Goal: Task Accomplishment & Management: Manage account settings

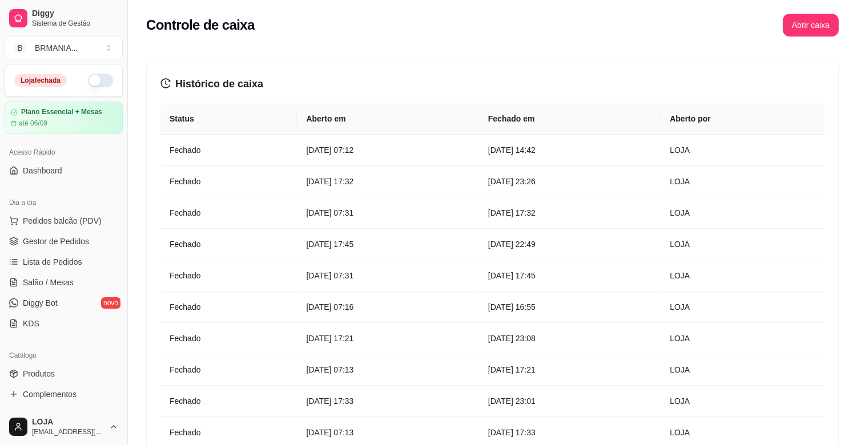
scroll to position [233, 0]
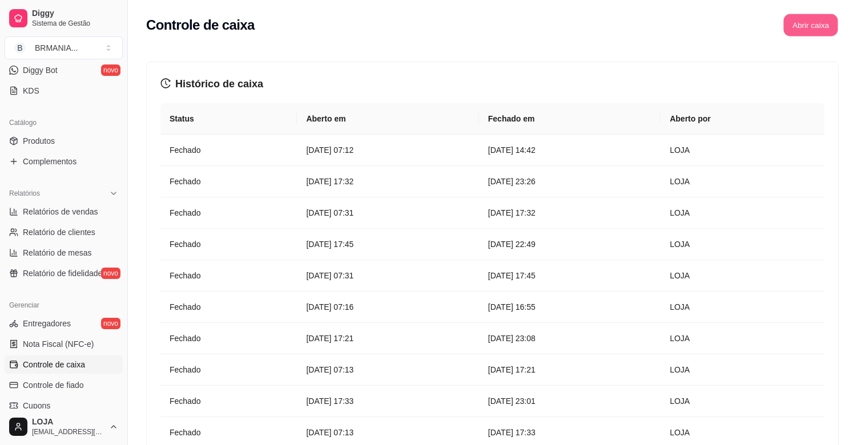
click at [808, 31] on button "Abrir caixa" at bounding box center [810, 25] width 54 height 22
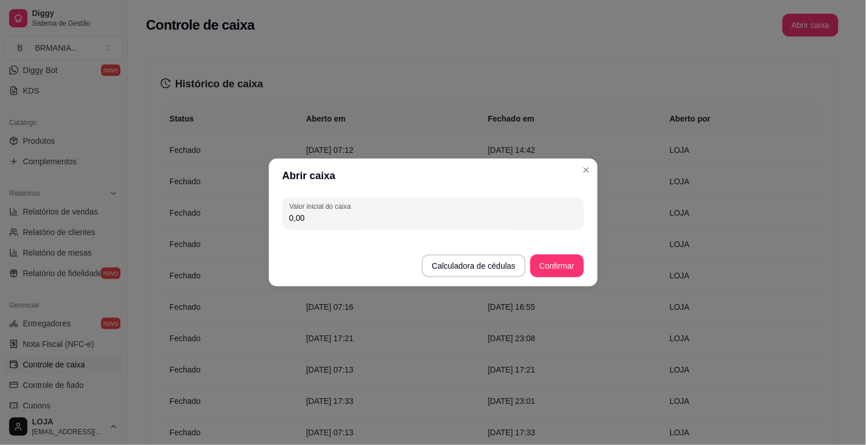
click at [386, 230] on div "Valor inicial do caixa 0,00" at bounding box center [433, 213] width 329 height 41
click at [385, 218] on input "0,00" at bounding box center [434, 217] width 288 height 11
type input "200,00"
click at [560, 264] on button "Confirmar" at bounding box center [556, 266] width 53 height 23
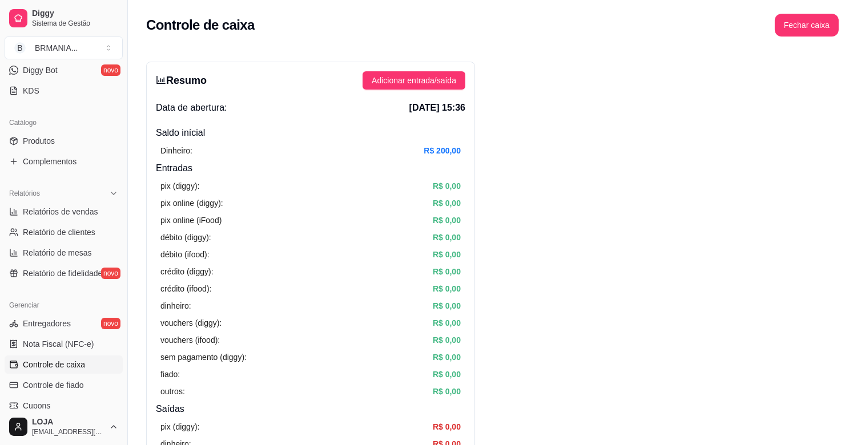
scroll to position [0, 0]
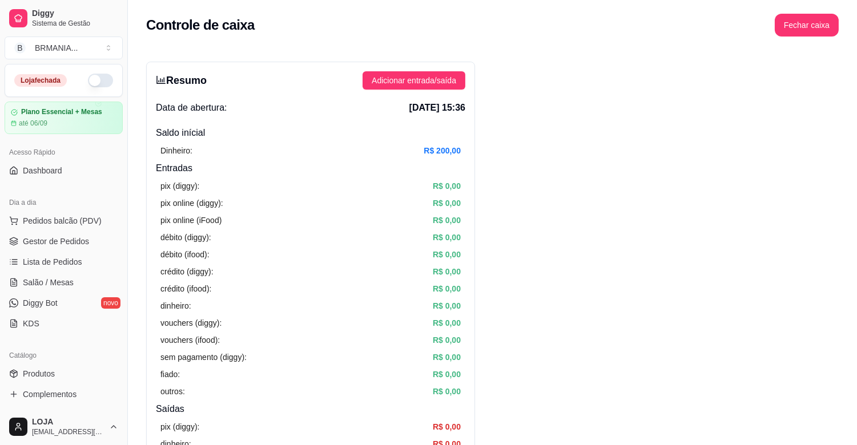
click at [88, 78] on button "button" at bounding box center [100, 81] width 25 height 14
click at [61, 243] on span "Gestor de Pedidos" at bounding box center [56, 241] width 66 height 11
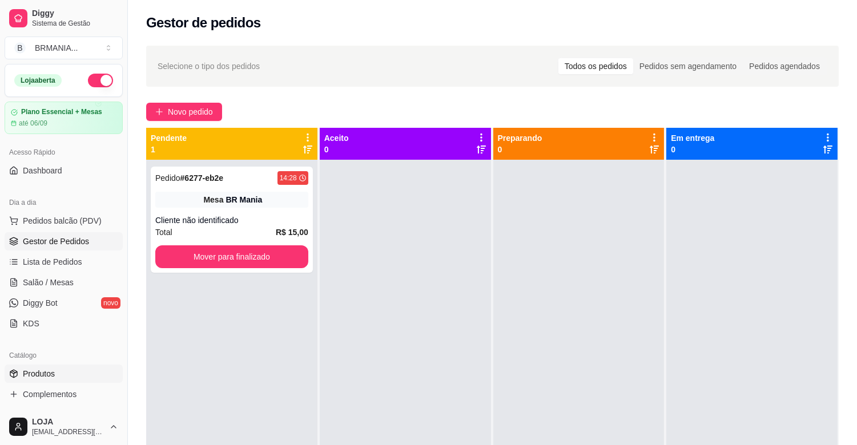
click at [65, 367] on link "Produtos" at bounding box center [64, 374] width 118 height 18
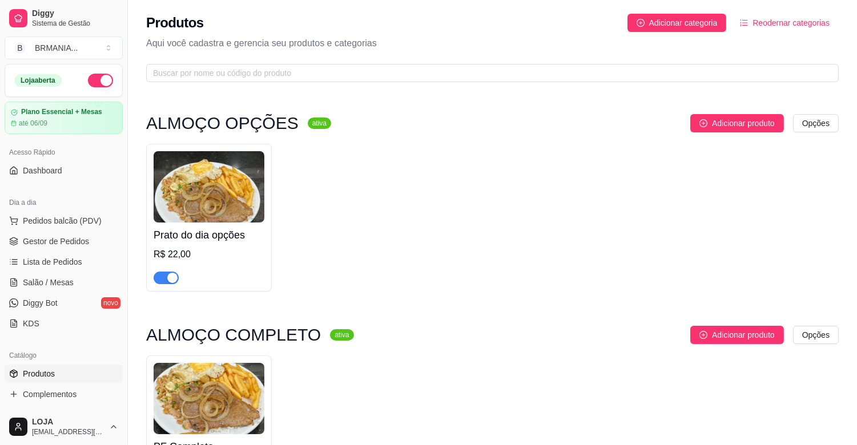
click at [170, 276] on div "button" at bounding box center [172, 278] width 10 height 10
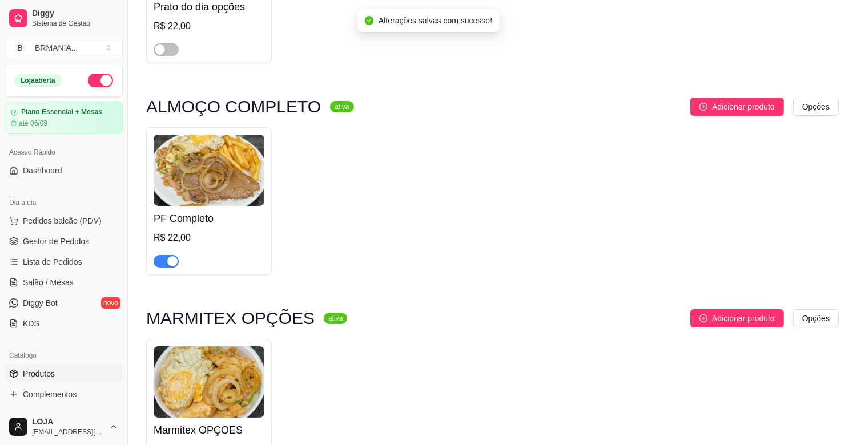
click at [168, 261] on div "button" at bounding box center [172, 261] width 10 height 10
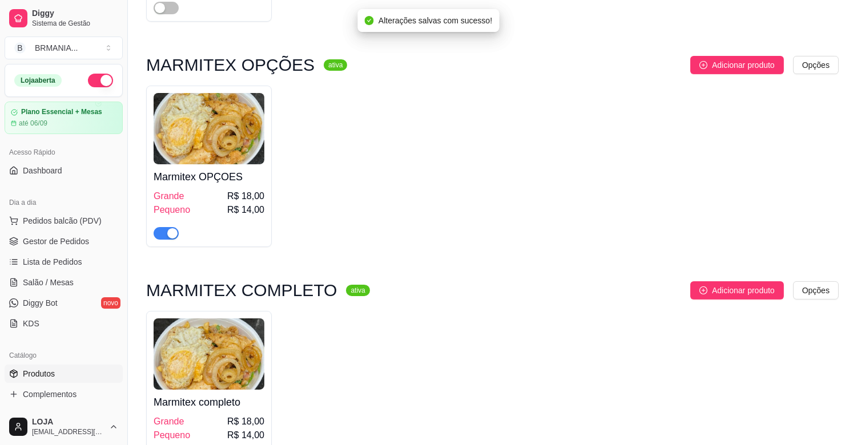
click at [168, 236] on div "button" at bounding box center [172, 233] width 10 height 10
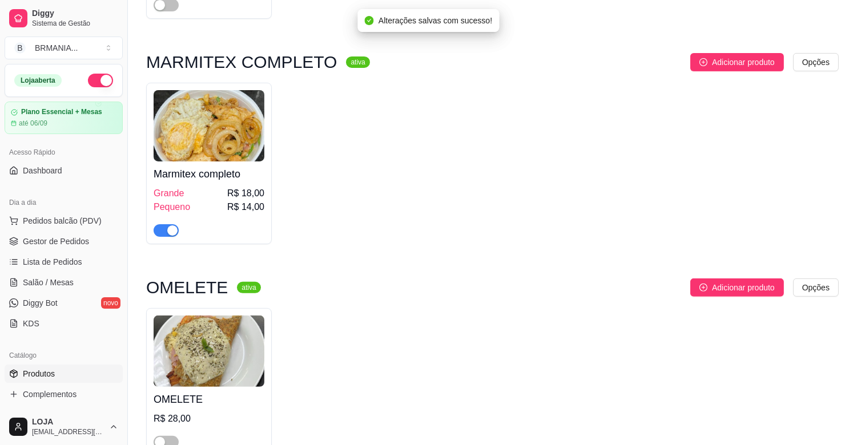
click at [168, 235] on div "button" at bounding box center [172, 231] width 10 height 10
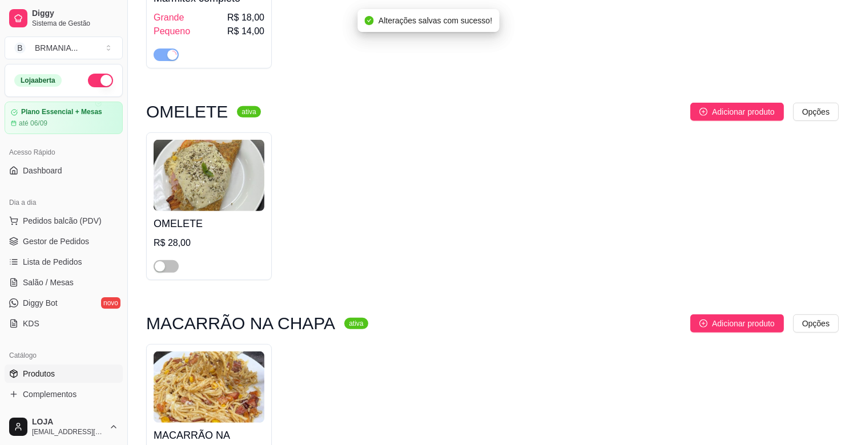
scroll to position [939, 0]
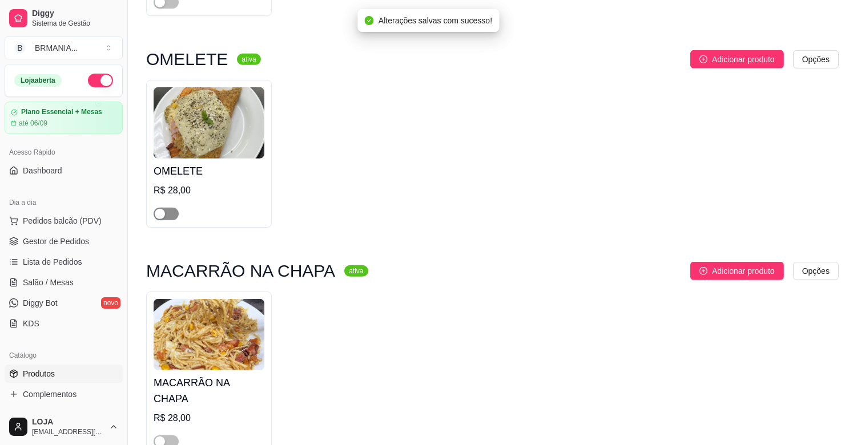
click at [164, 211] on div "button" at bounding box center [160, 214] width 10 height 10
click at [167, 436] on span "button" at bounding box center [166, 442] width 25 height 13
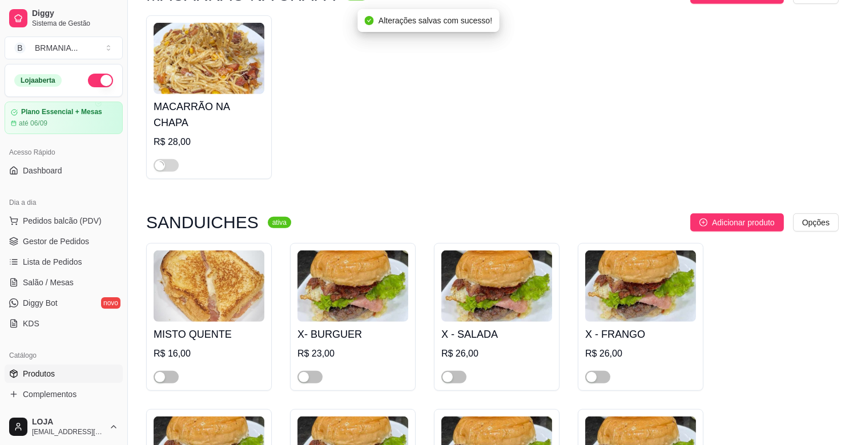
scroll to position [1269, 0]
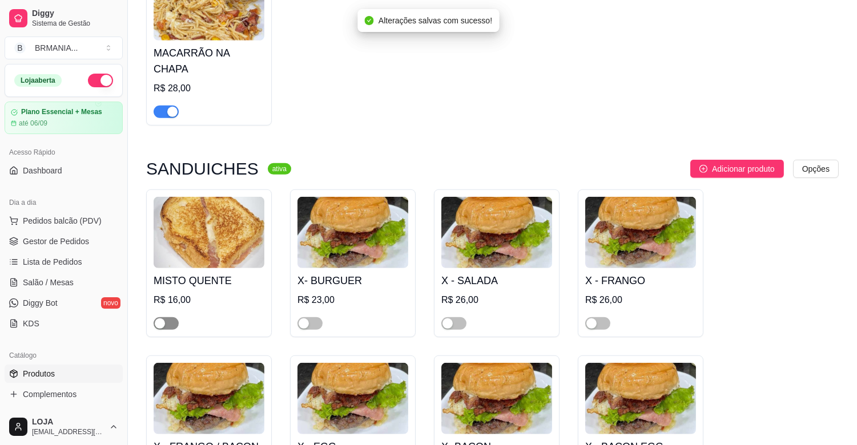
click at [162, 319] on div "button" at bounding box center [160, 324] width 10 height 10
drag, startPoint x: 313, startPoint y: 312, endPoint x: 351, endPoint y: 312, distance: 37.7
click at [314, 317] on span "button" at bounding box center [309, 323] width 25 height 13
click at [460, 317] on span "button" at bounding box center [453, 323] width 25 height 13
click at [600, 317] on span "button" at bounding box center [597, 323] width 25 height 13
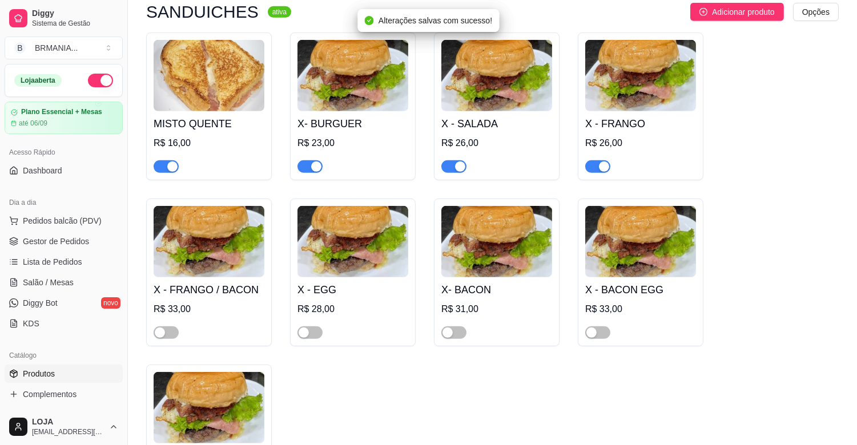
scroll to position [1446, 0]
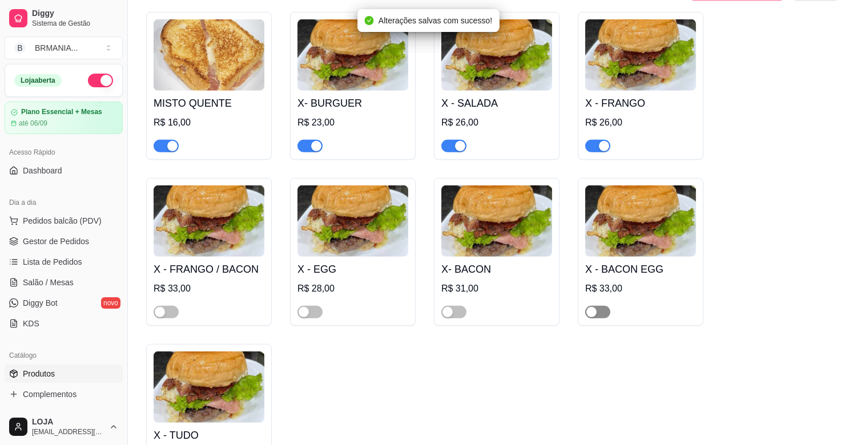
click at [597, 306] on span "button" at bounding box center [597, 312] width 25 height 13
click at [459, 306] on span "button" at bounding box center [453, 312] width 25 height 13
click at [299, 307] on div "button" at bounding box center [304, 312] width 10 height 10
click at [164, 307] on div "button" at bounding box center [160, 312] width 10 height 10
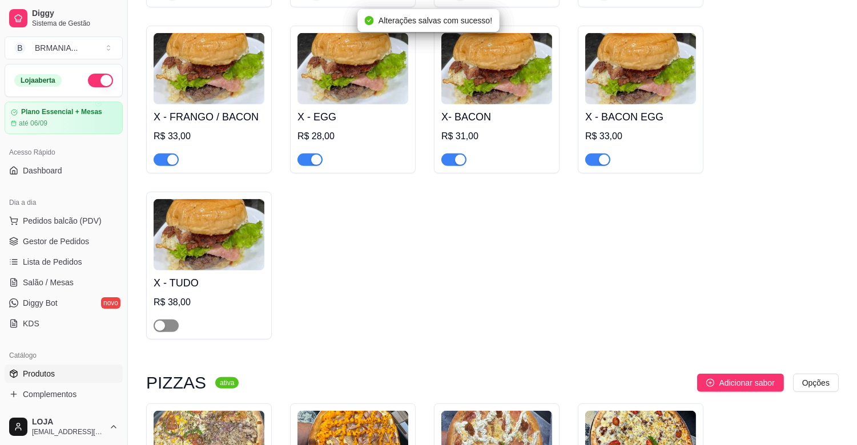
click at [167, 320] on span "button" at bounding box center [166, 326] width 25 height 13
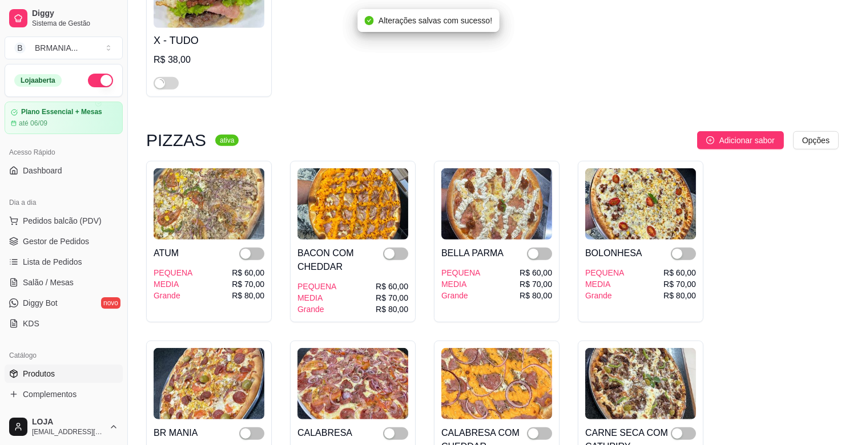
scroll to position [1877, 0]
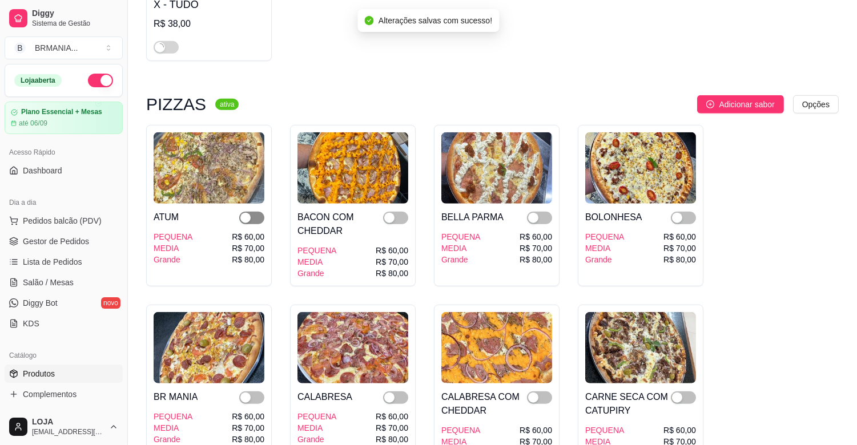
click at [257, 212] on span "button" at bounding box center [251, 218] width 25 height 13
click at [251, 392] on span "button" at bounding box center [251, 398] width 25 height 13
click at [392, 393] on div "button" at bounding box center [389, 398] width 10 height 10
click at [388, 213] on div "button" at bounding box center [389, 218] width 10 height 10
click at [545, 212] on span "button" at bounding box center [539, 218] width 25 height 13
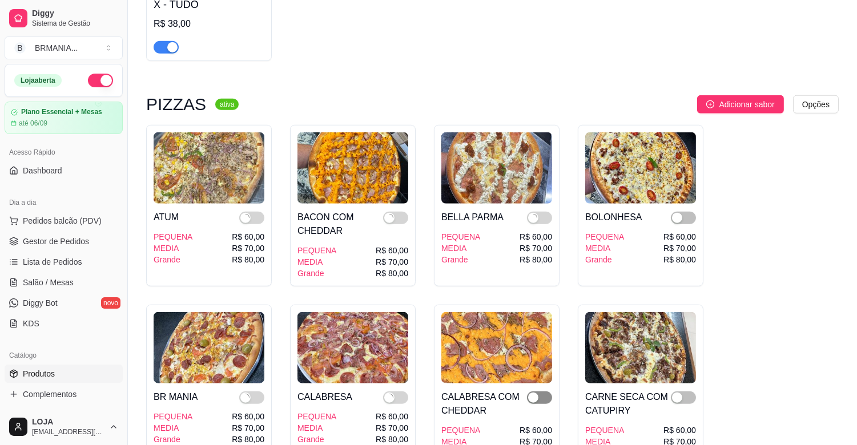
click at [533, 393] on div "button" at bounding box center [533, 398] width 10 height 10
click at [686, 212] on span "button" at bounding box center [683, 218] width 25 height 13
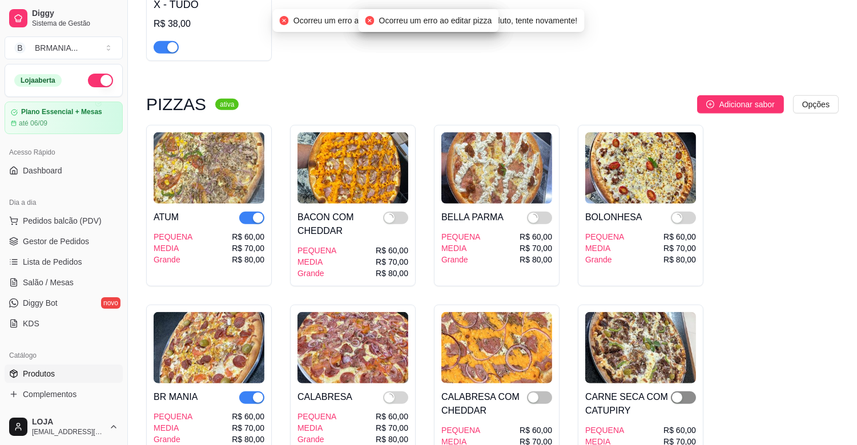
click at [681, 393] on div "button" at bounding box center [677, 398] width 10 height 10
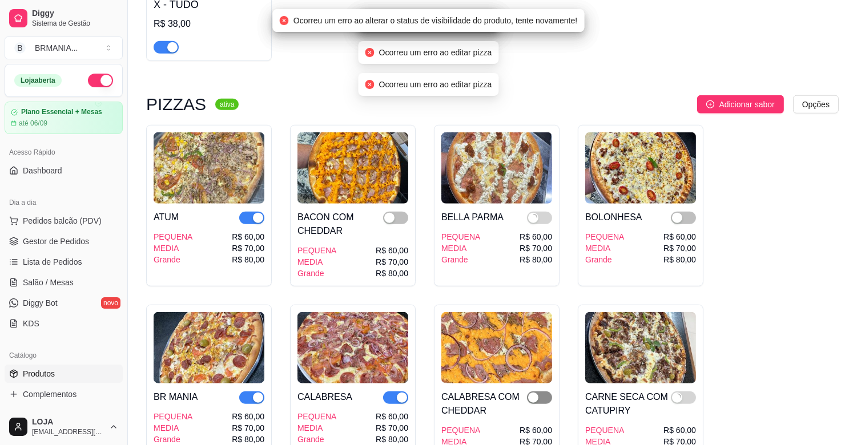
click at [540, 392] on span "button" at bounding box center [539, 398] width 25 height 13
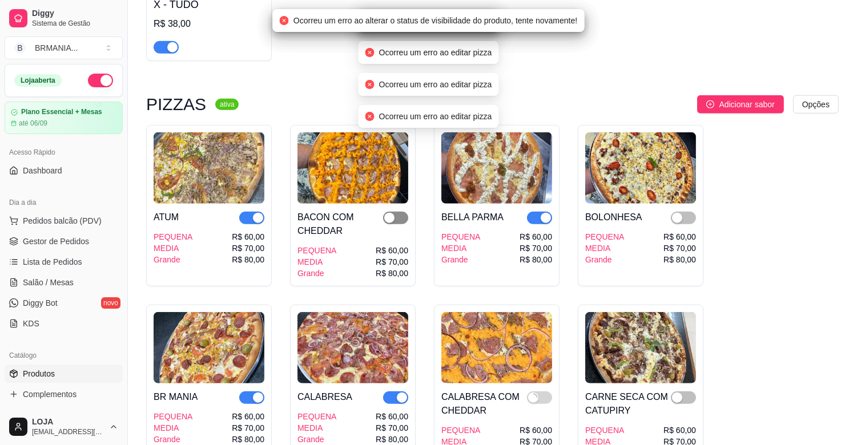
click at [401, 212] on span "button" at bounding box center [395, 218] width 25 height 13
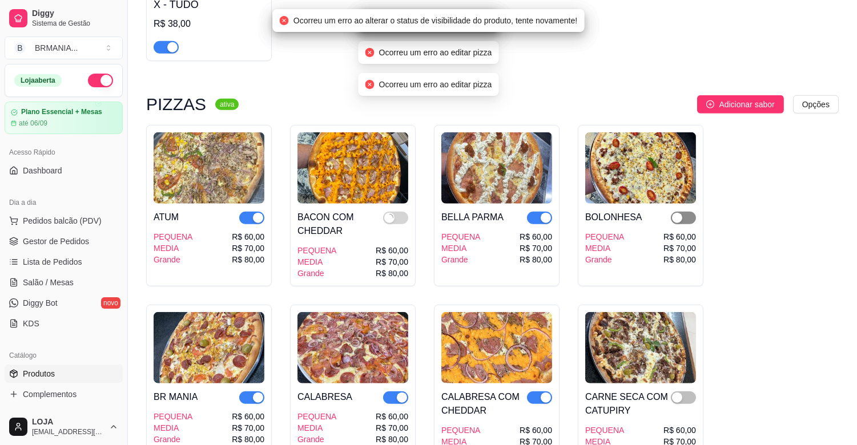
click at [681, 212] on span "button" at bounding box center [683, 218] width 25 height 13
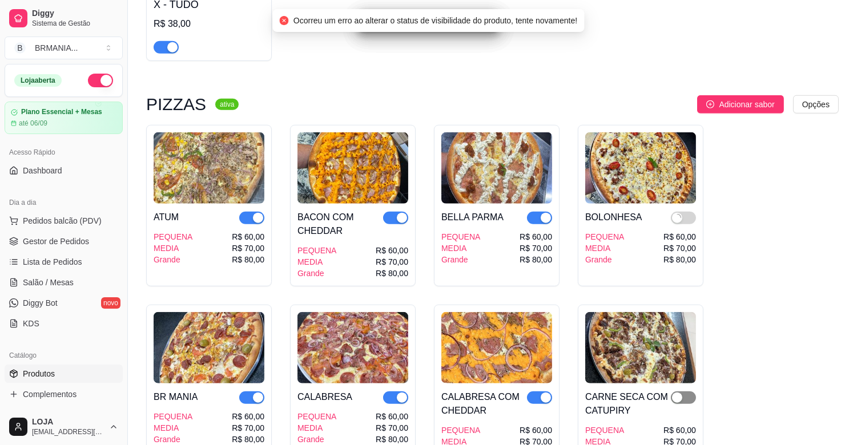
click at [684, 392] on span "button" at bounding box center [683, 398] width 25 height 13
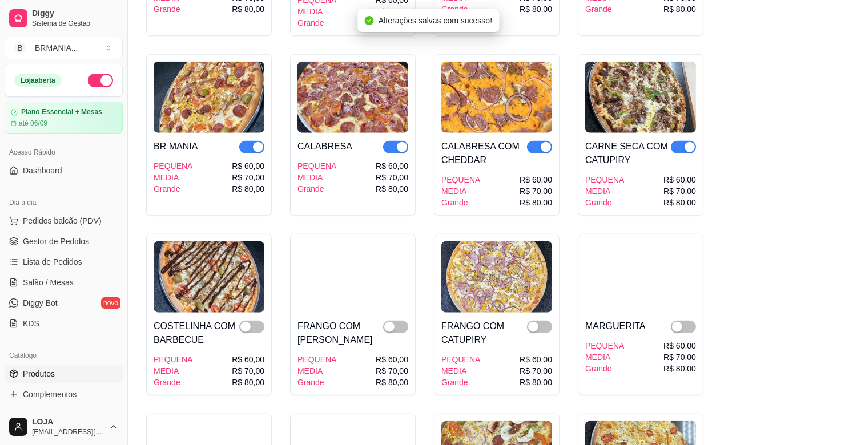
scroll to position [2132, 0]
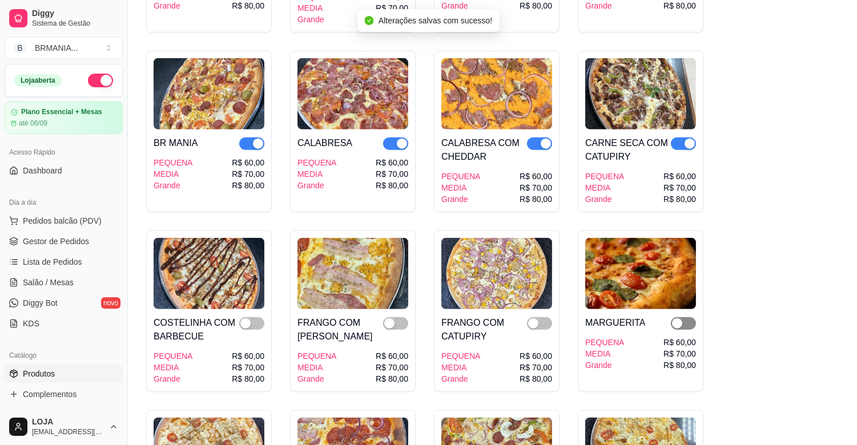
click at [674, 319] on div "button" at bounding box center [677, 324] width 10 height 10
click at [535, 319] on div "button" at bounding box center [533, 324] width 10 height 10
click at [389, 319] on div "button" at bounding box center [389, 324] width 10 height 10
click at [241, 319] on div "button" at bounding box center [245, 324] width 10 height 10
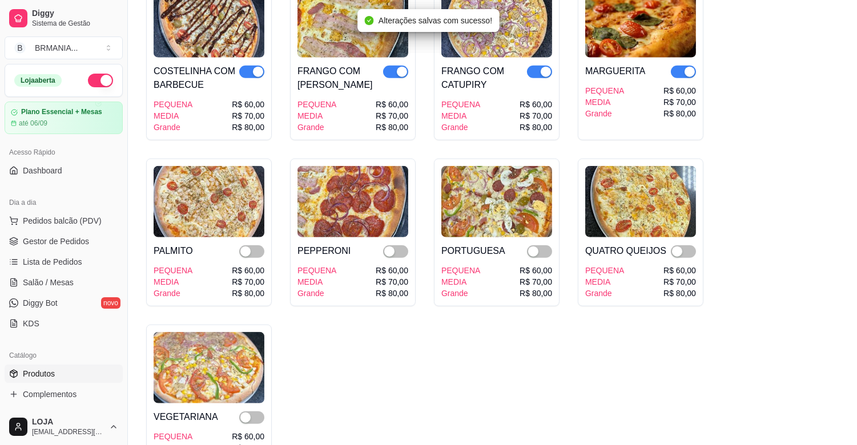
scroll to position [2385, 0]
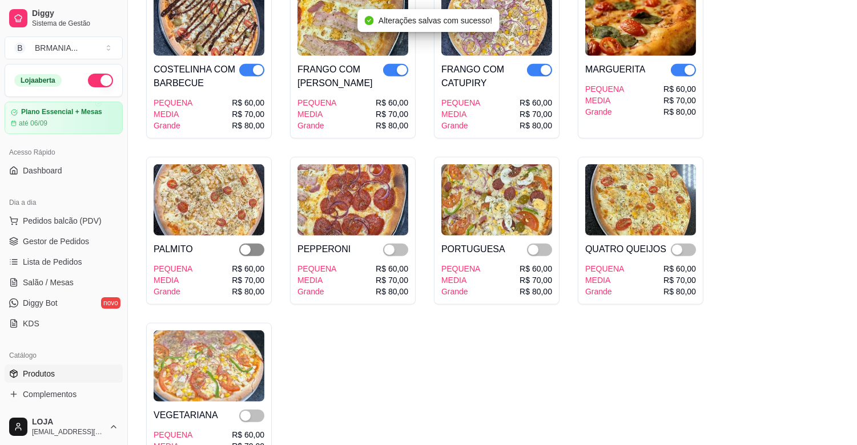
click at [247, 245] on div "button" at bounding box center [245, 250] width 10 height 10
click at [396, 244] on span "button" at bounding box center [395, 250] width 25 height 13
click at [545, 244] on span "button" at bounding box center [539, 250] width 25 height 13
click at [684, 244] on span "button" at bounding box center [683, 250] width 25 height 13
drag, startPoint x: 259, startPoint y: 401, endPoint x: 270, endPoint y: 403, distance: 11.0
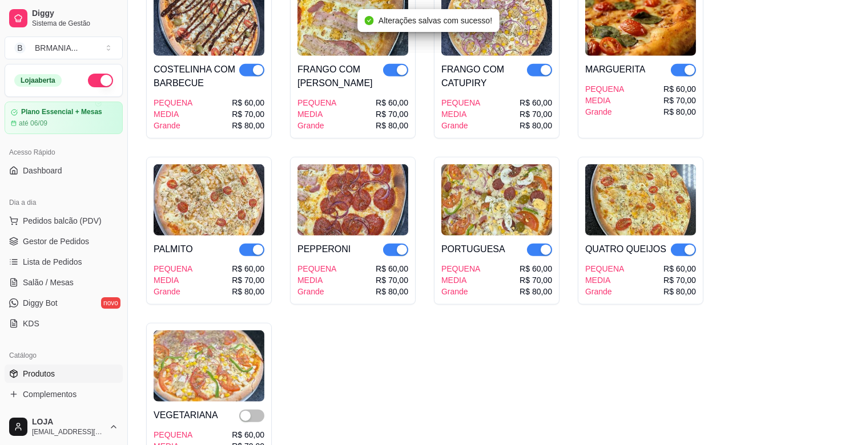
click at [262, 410] on span "button" at bounding box center [251, 416] width 25 height 13
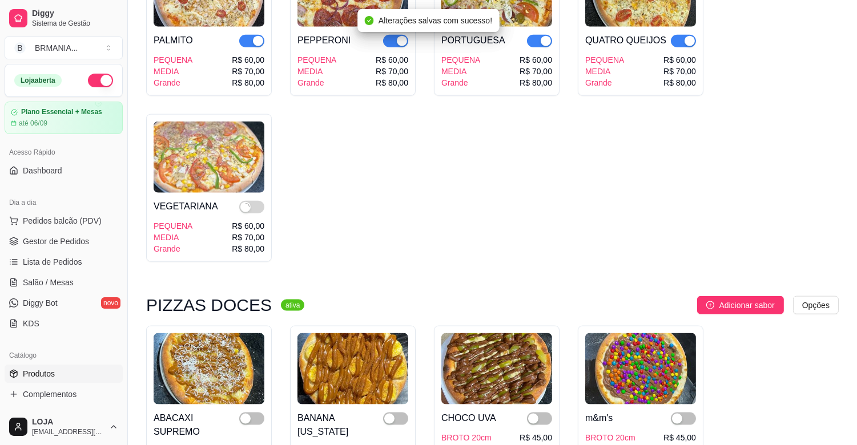
scroll to position [2614, 0]
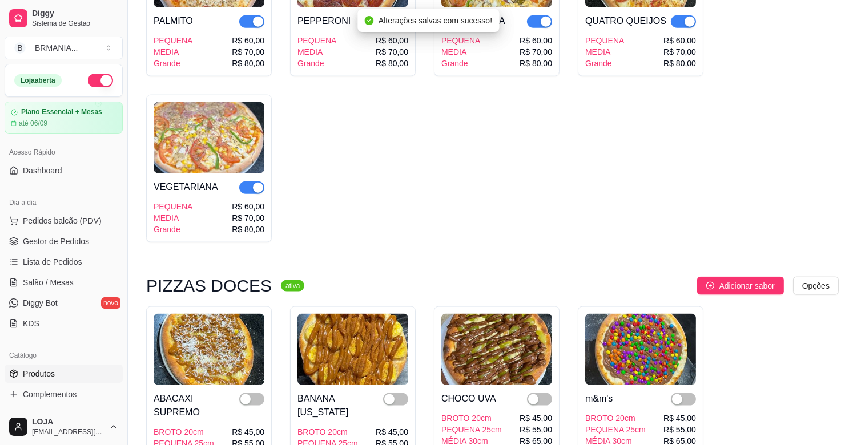
drag, startPoint x: 248, startPoint y: 387, endPoint x: 321, endPoint y: 385, distance: 73.1
click at [248, 395] on div "button" at bounding box center [245, 400] width 10 height 10
click at [403, 393] on span "button" at bounding box center [395, 399] width 25 height 13
click at [688, 393] on span "button" at bounding box center [683, 399] width 25 height 13
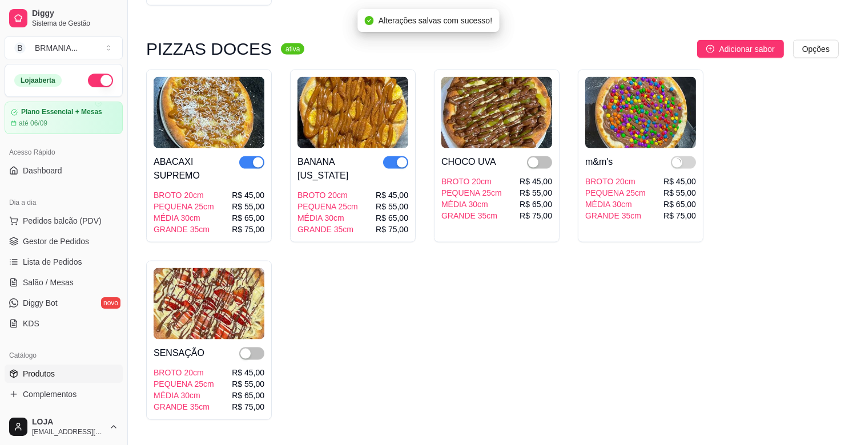
scroll to position [2868, 0]
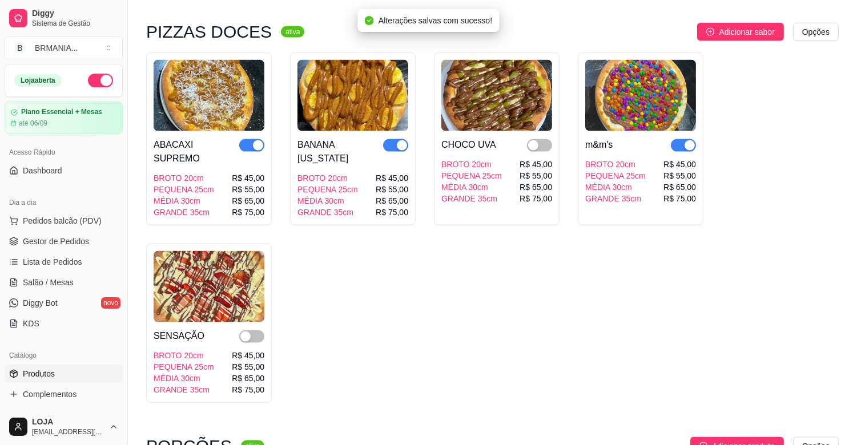
click at [252, 329] on div at bounding box center [251, 336] width 25 height 14
click at [261, 331] on span "button" at bounding box center [251, 337] width 25 height 13
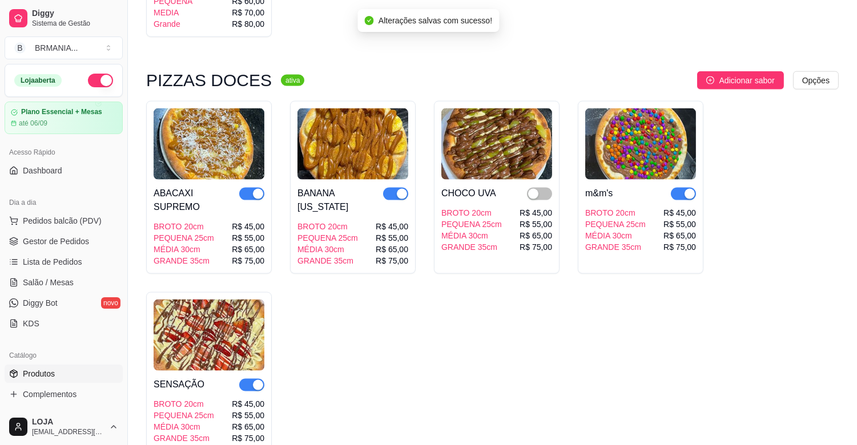
scroll to position [2817, 0]
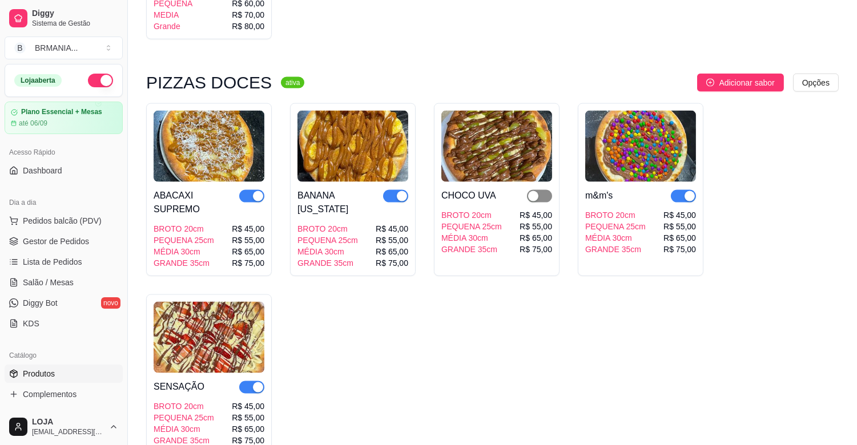
click at [538, 190] on button "button" at bounding box center [539, 196] width 25 height 13
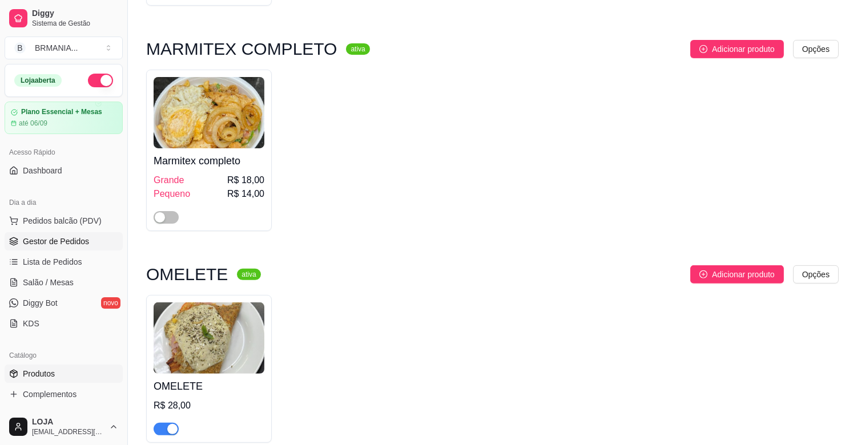
scroll to position [685, 0]
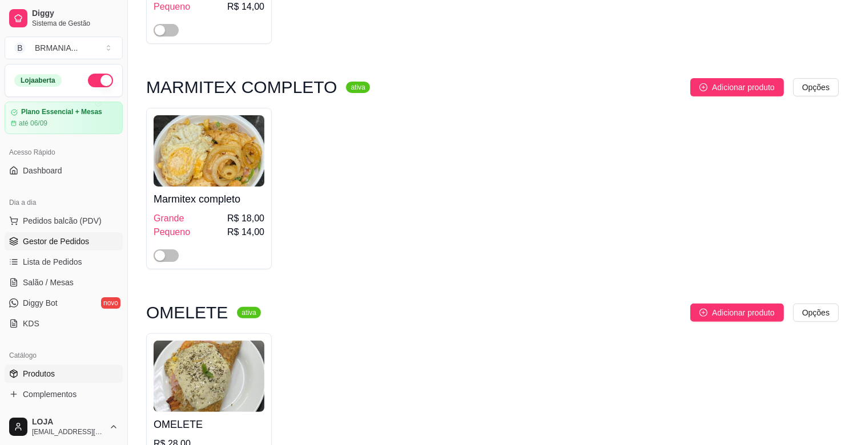
click at [61, 236] on span "Gestor de Pedidos" at bounding box center [56, 241] width 66 height 11
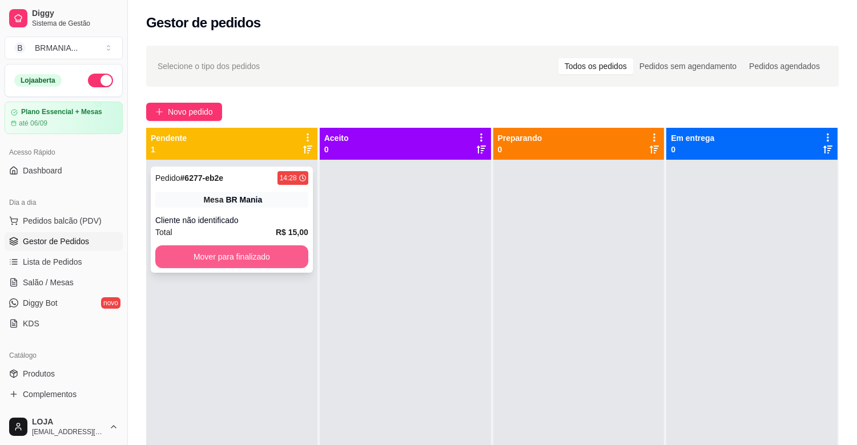
click at [272, 249] on button "Mover para finalizado" at bounding box center [231, 257] width 153 height 23
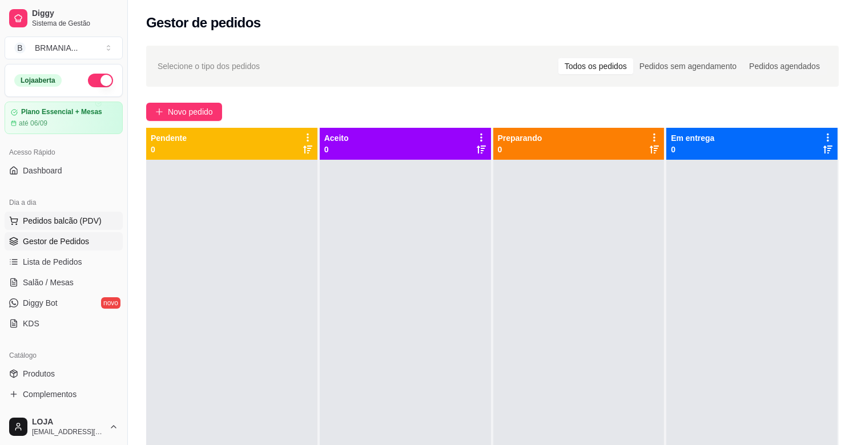
click at [70, 223] on span "Pedidos balcão (PDV)" at bounding box center [62, 220] width 79 height 11
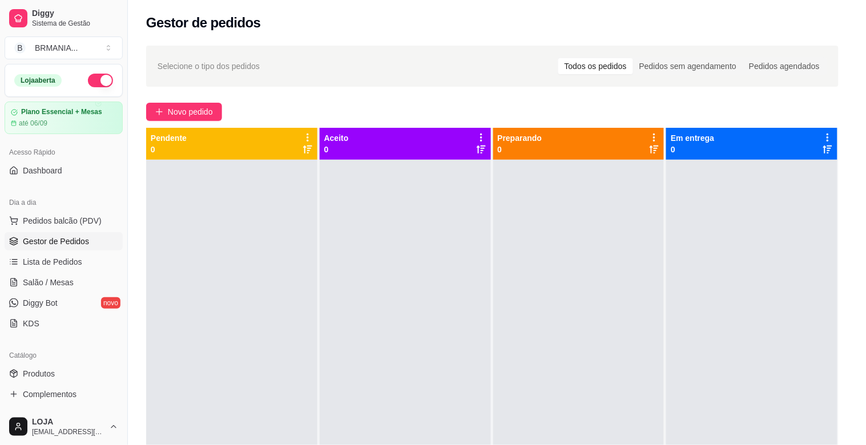
click at [212, 74] on div at bounding box center [313, 76] width 560 height 23
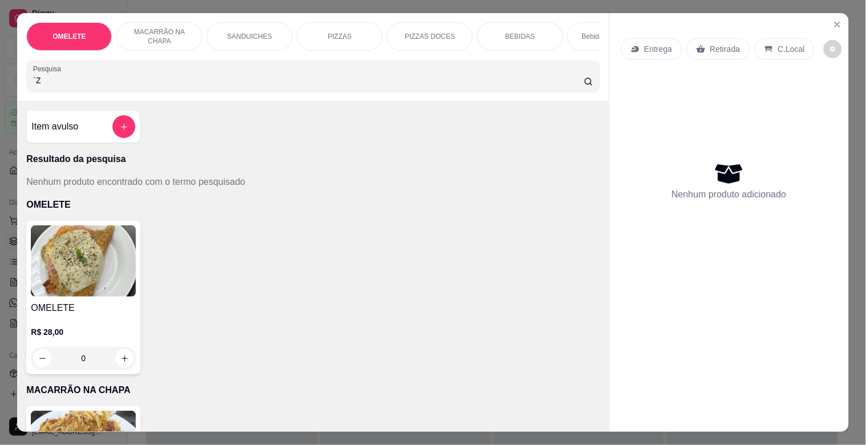
type input "´"
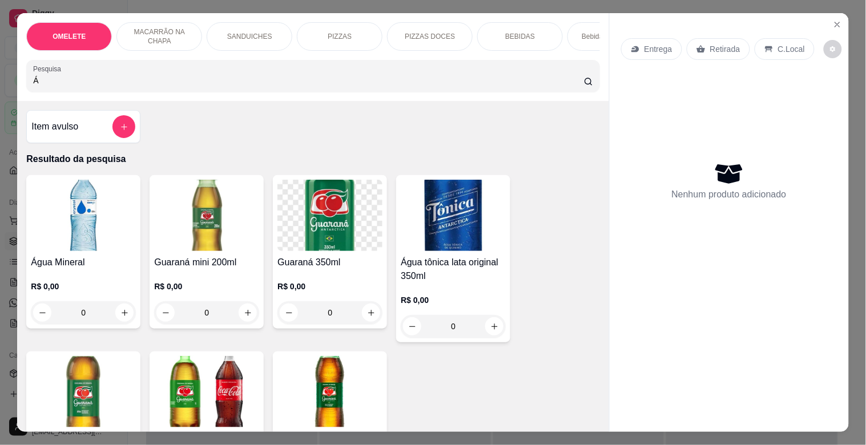
type input "Á"
click at [94, 229] on img at bounding box center [83, 215] width 105 height 71
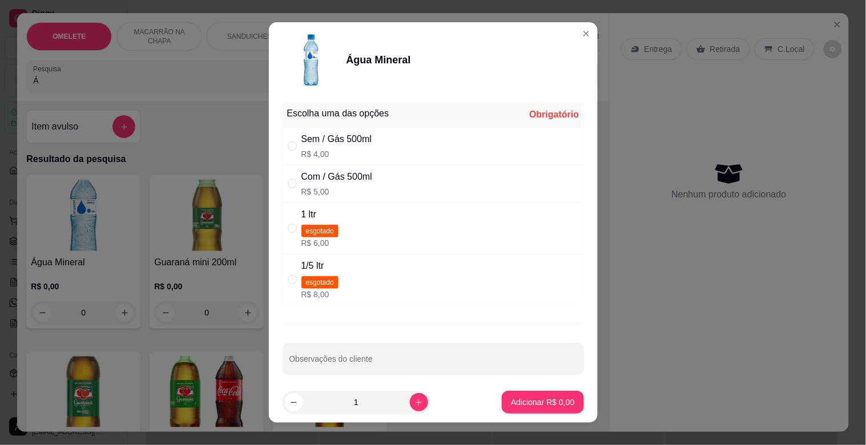
click at [366, 143] on div "Sem / Gás 500ml" at bounding box center [336, 139] width 71 height 14
radio input "true"
click at [520, 401] on p "Adicionar R$ 4,00" at bounding box center [542, 402] width 63 height 11
type input "1"
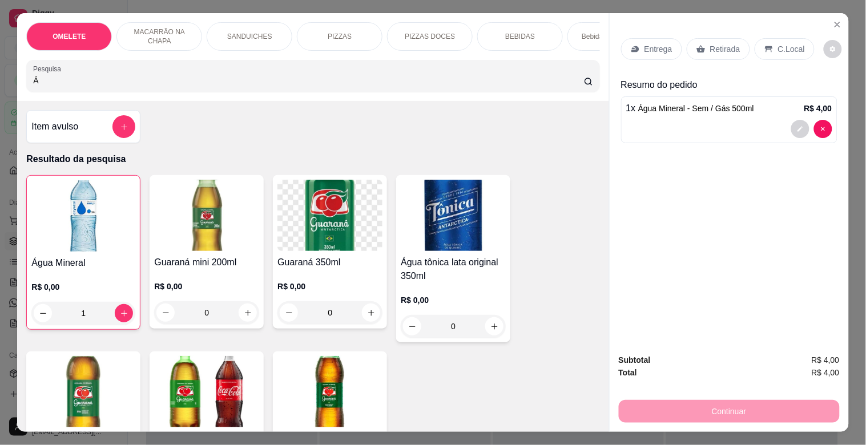
click at [710, 43] on p "Retirada" at bounding box center [725, 48] width 30 height 11
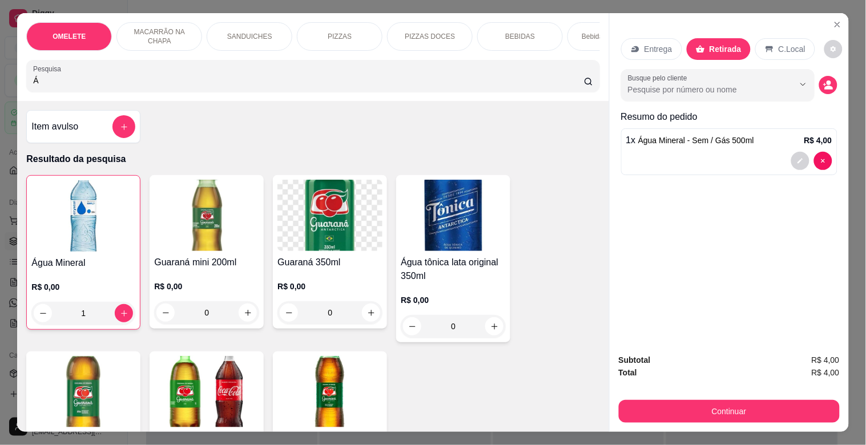
click at [707, 401] on button "Continuar" at bounding box center [729, 411] width 221 height 23
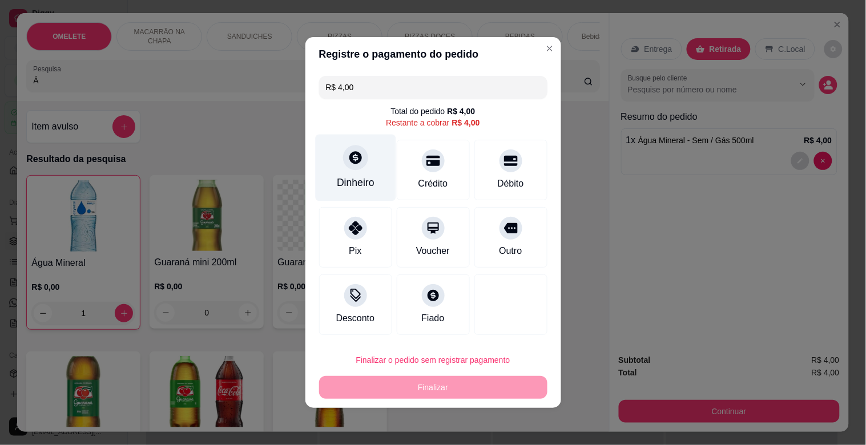
click at [357, 177] on div "Dinheiro" at bounding box center [356, 182] width 38 height 15
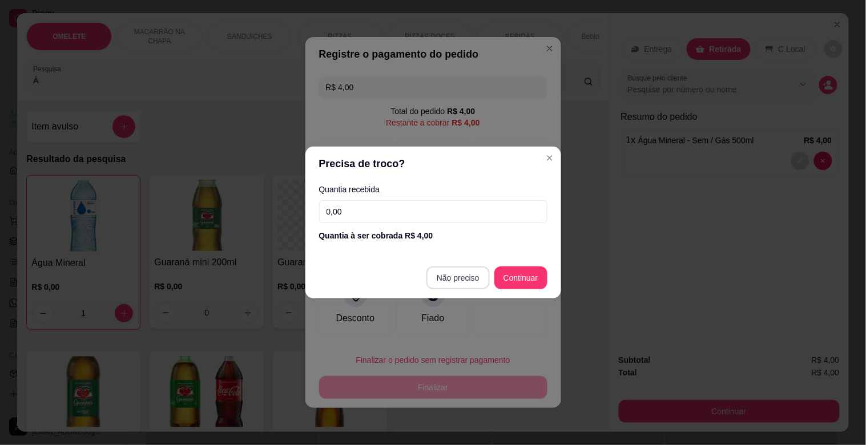
type input "R$ 0,00"
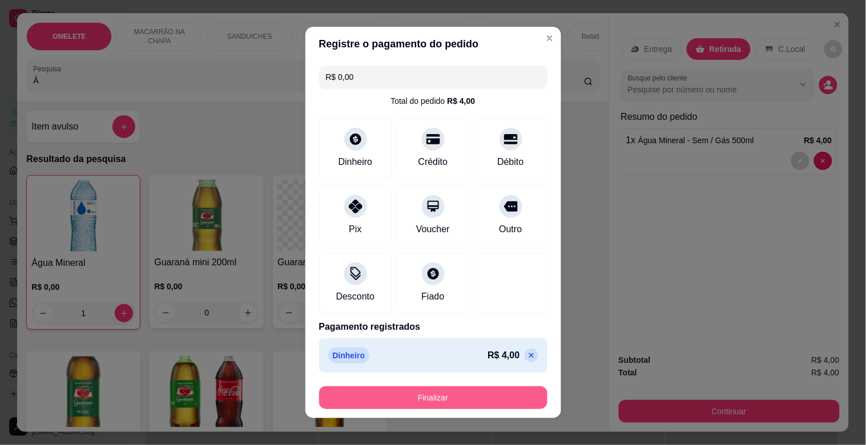
click at [461, 397] on button "Finalizar" at bounding box center [433, 398] width 228 height 23
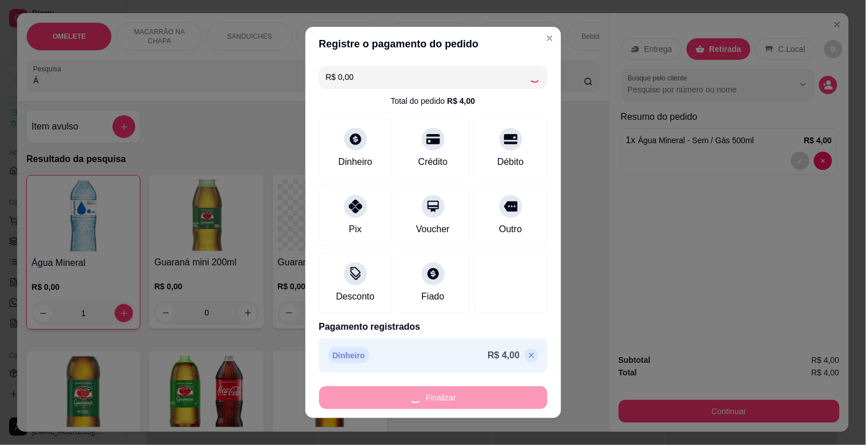
type input "0"
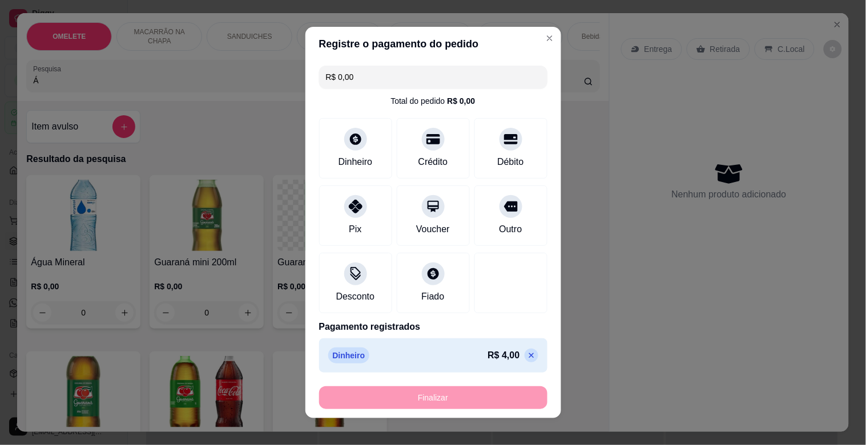
type input "-R$ 4,00"
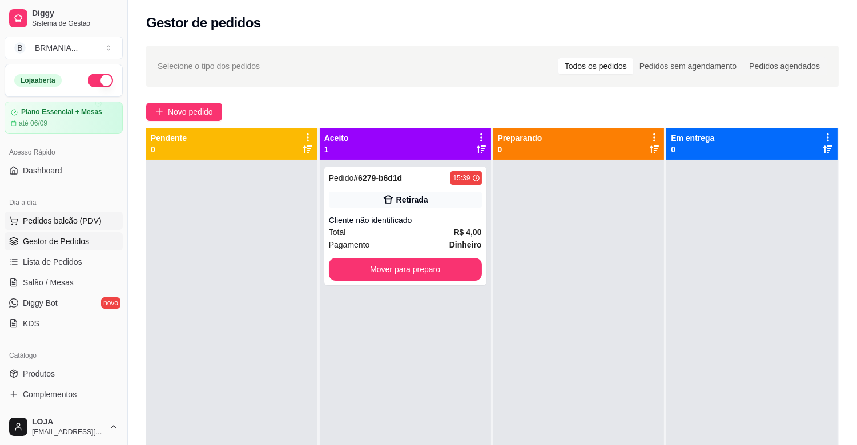
click at [78, 219] on span "Pedidos balcão (PDV)" at bounding box center [62, 220] width 79 height 11
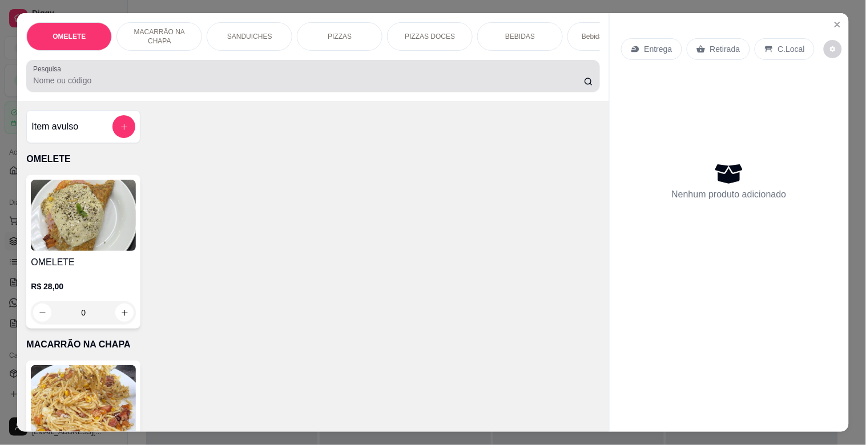
click at [73, 86] on input "Pesquisa" at bounding box center [308, 80] width 551 height 11
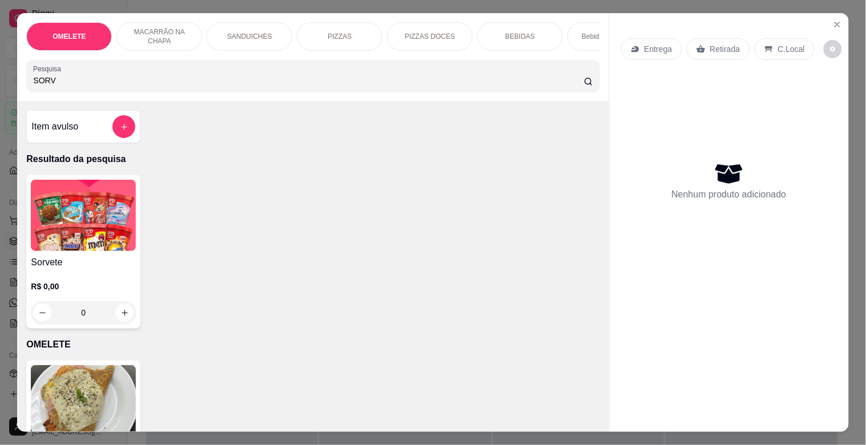
click at [112, 240] on img at bounding box center [83, 215] width 105 height 71
click at [151, 81] on input "SORV" at bounding box center [308, 80] width 551 height 11
type input "S"
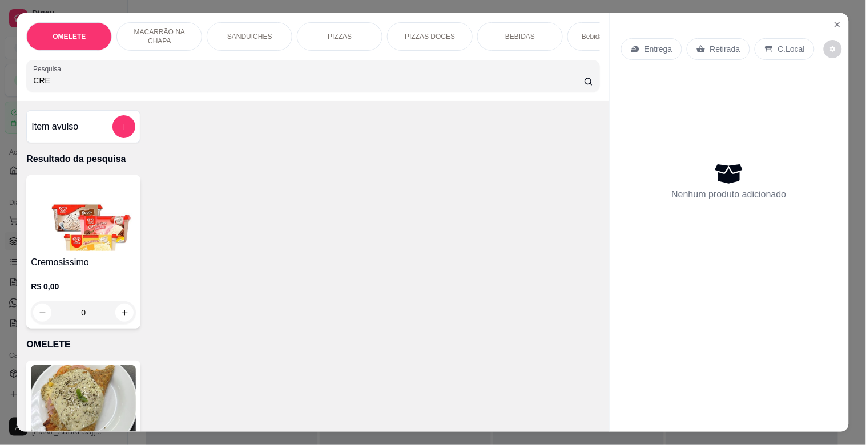
type input "CRE"
click at [58, 242] on img at bounding box center [83, 215] width 105 height 71
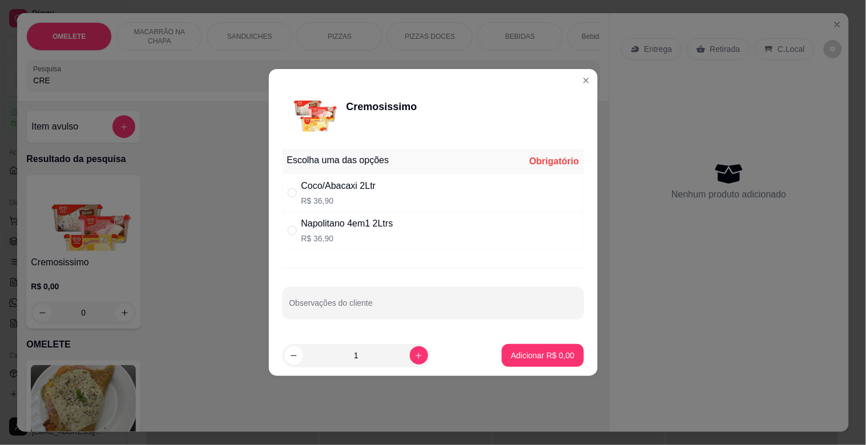
click at [389, 194] on div "Coco/Abacaxi 2Ltr R$ 36,90" at bounding box center [433, 193] width 301 height 38
radio input "true"
click at [537, 360] on p "Adicionar R$ 36,90" at bounding box center [540, 355] width 68 height 11
type input "1"
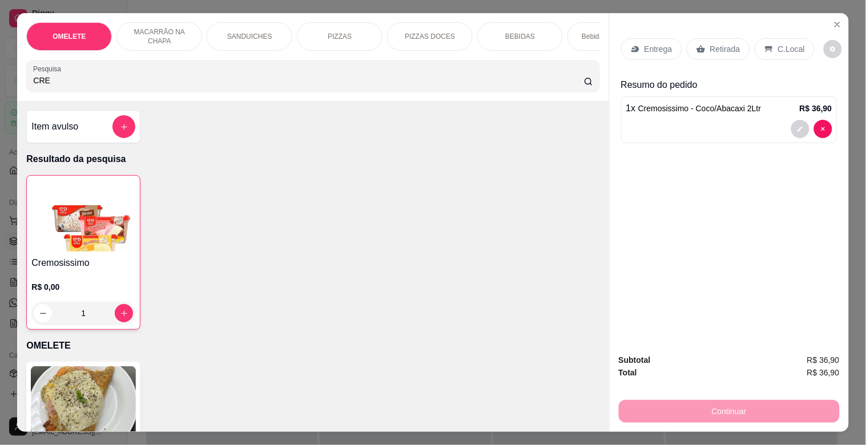
click at [713, 53] on div "Retirada" at bounding box center [718, 49] width 63 height 22
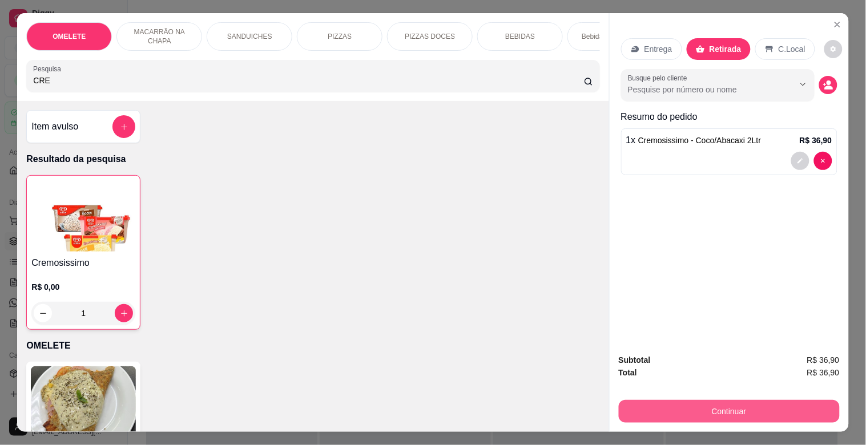
click at [735, 409] on button "Continuar" at bounding box center [729, 411] width 221 height 23
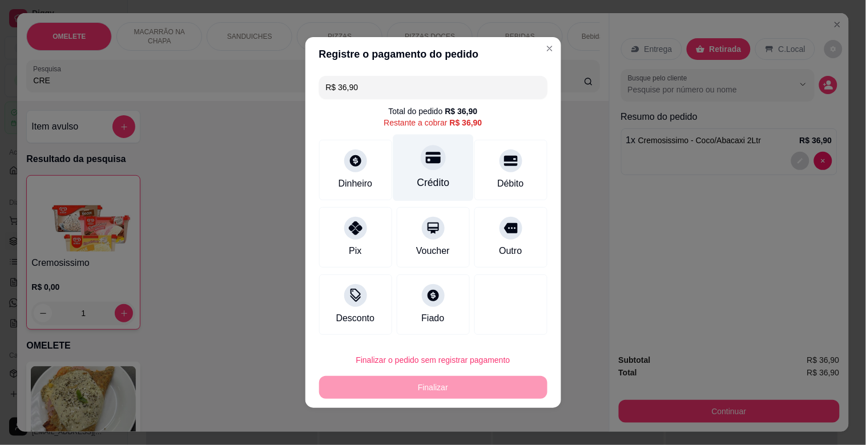
drag, startPoint x: 442, startPoint y: 155, endPoint x: 458, endPoint y: 169, distance: 21.1
click at [446, 155] on div "Crédito" at bounding box center [433, 168] width 81 height 67
type input "R$ 0,00"
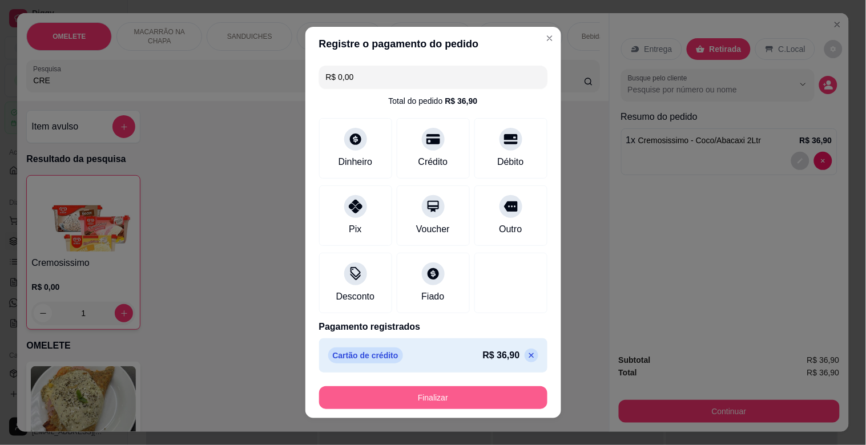
click at [431, 391] on button "Finalizar" at bounding box center [433, 398] width 228 height 23
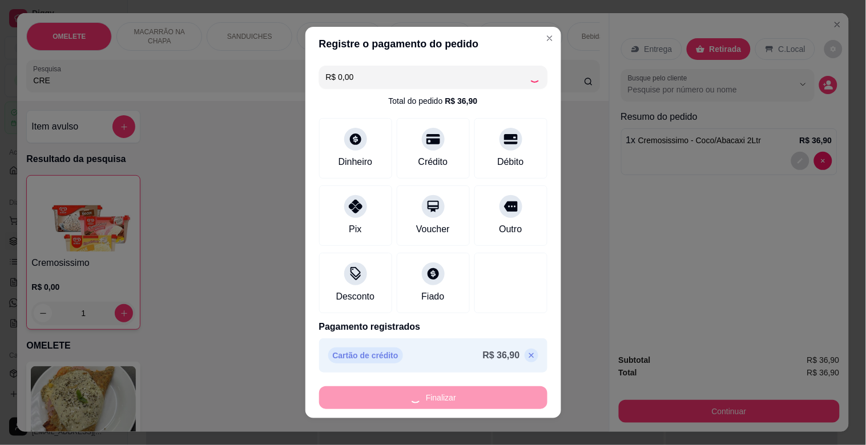
type input "0"
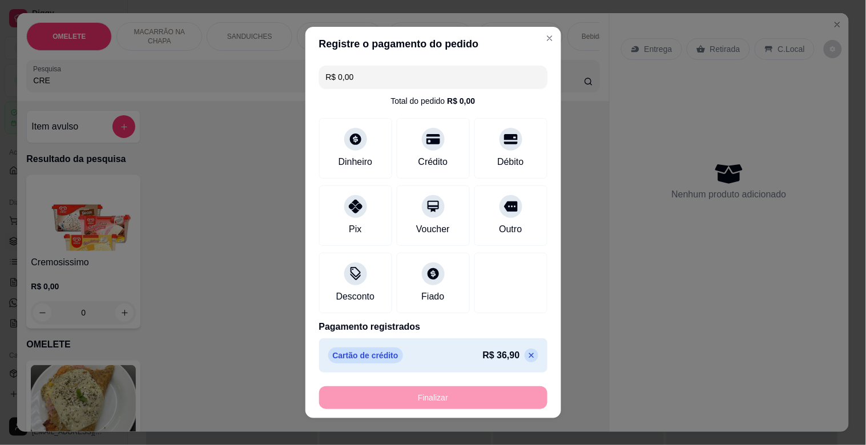
type input "-R$ 36,90"
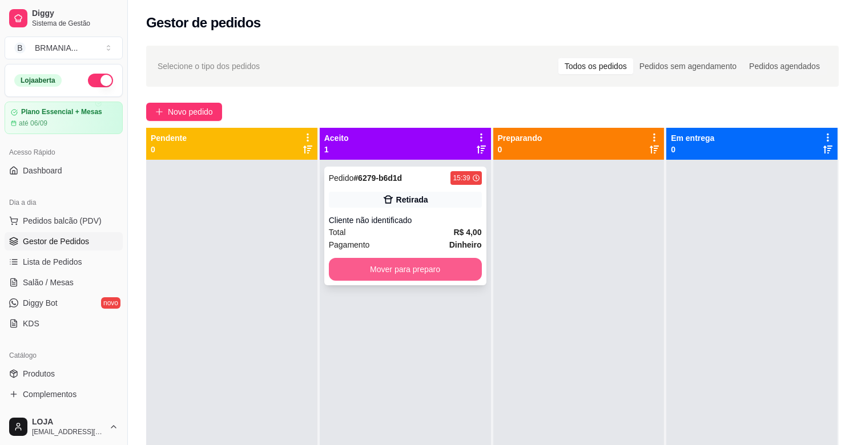
click at [393, 268] on button "Mover para preparo" at bounding box center [405, 269] width 153 height 23
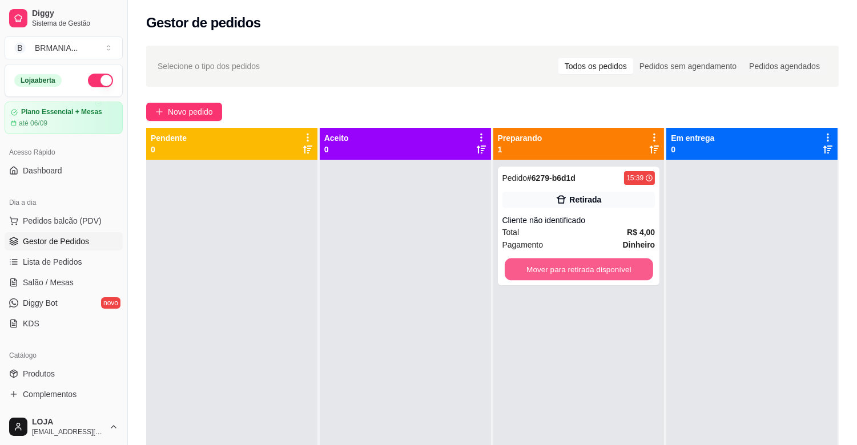
click at [539, 271] on button "Mover para retirada disponível" at bounding box center [579, 270] width 148 height 22
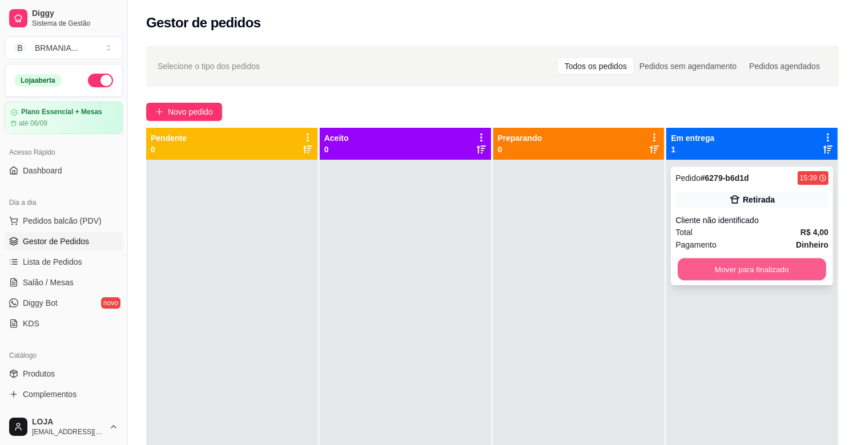
click at [710, 267] on button "Mover para finalizado" at bounding box center [752, 270] width 148 height 22
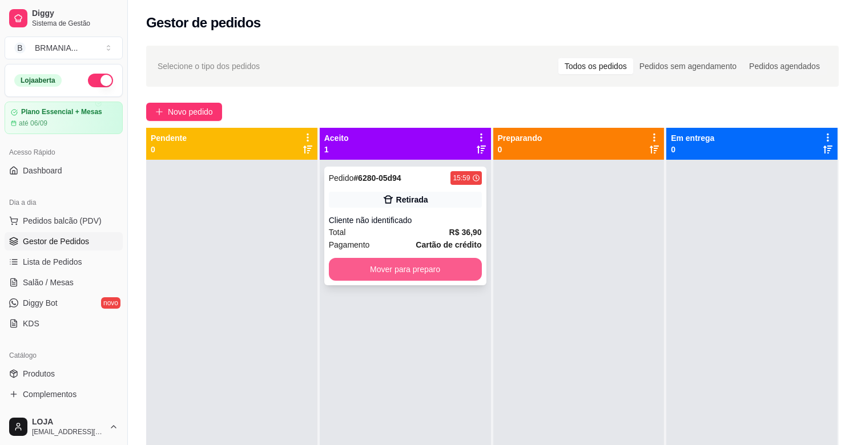
click at [436, 272] on button "Mover para preparo" at bounding box center [405, 269] width 153 height 23
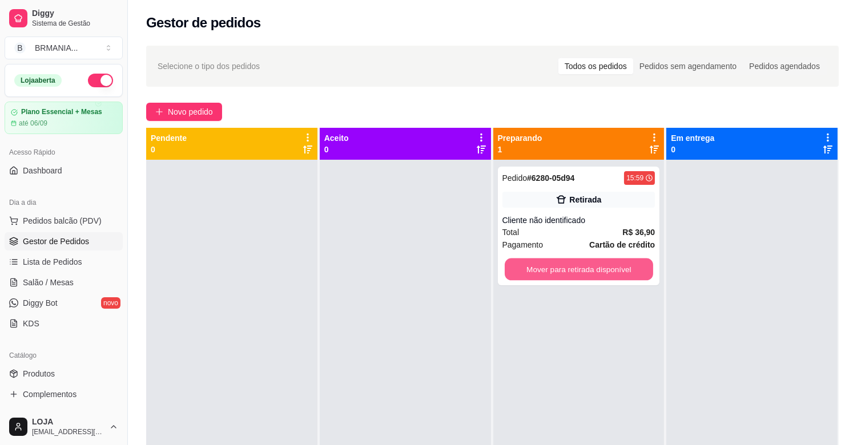
click at [578, 277] on button "Mover para retirada disponível" at bounding box center [579, 270] width 148 height 22
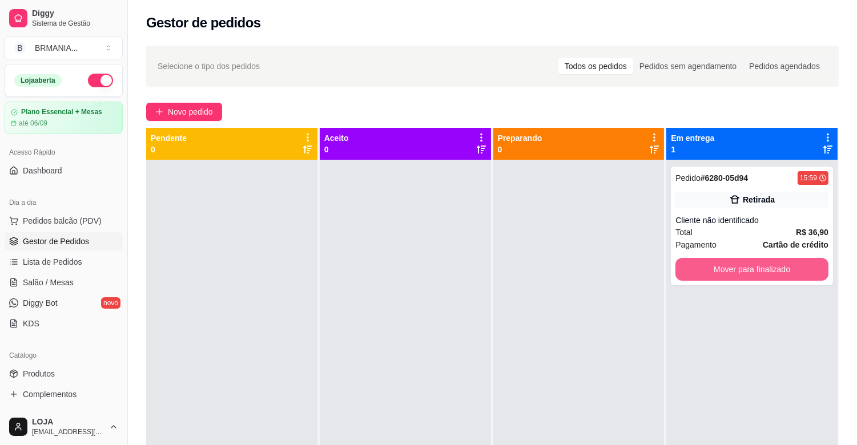
click at [715, 263] on button "Mover para finalizado" at bounding box center [752, 269] width 153 height 23
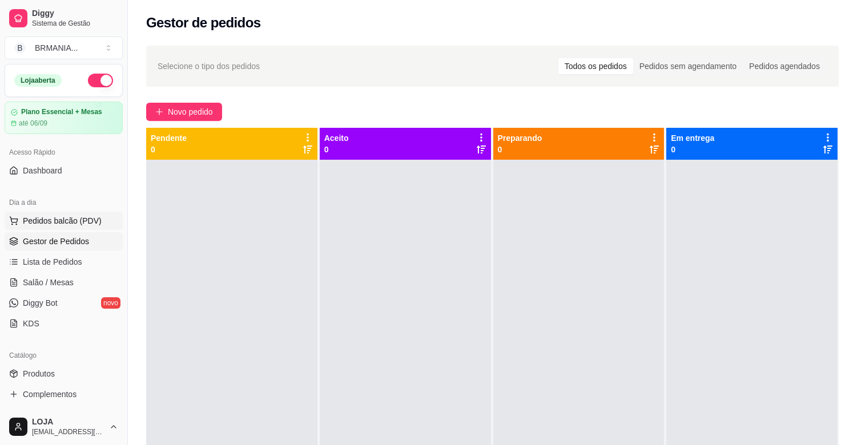
click at [94, 219] on span "Pedidos balcão (PDV)" at bounding box center [62, 220] width 79 height 11
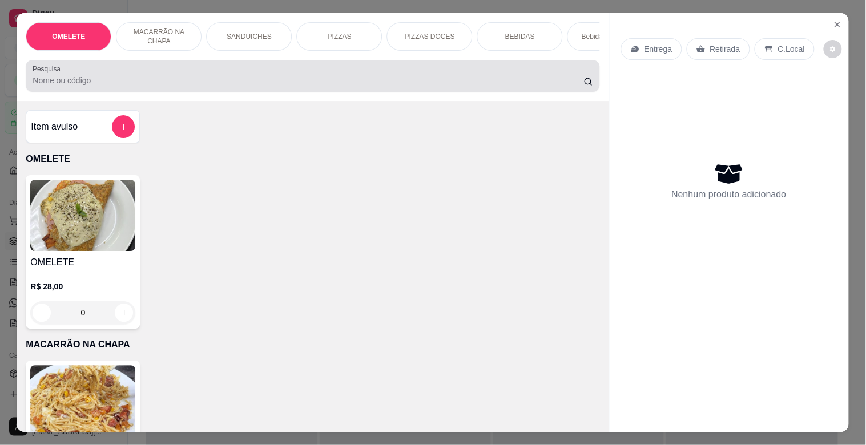
click at [217, 81] on input "Pesquisa" at bounding box center [308, 80] width 551 height 11
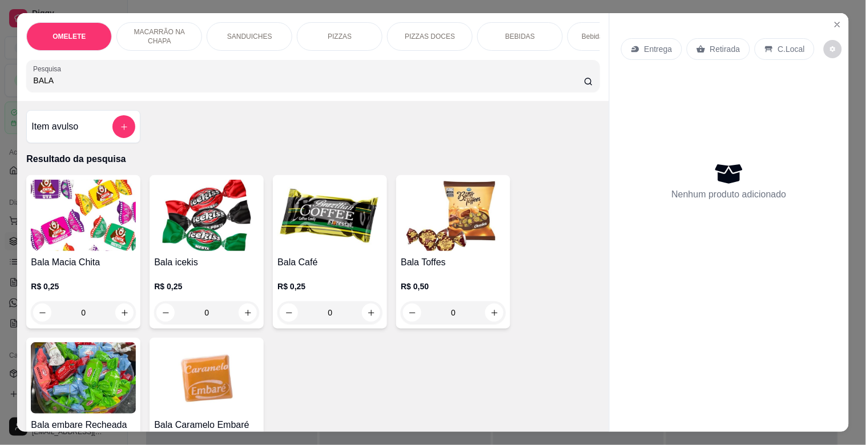
type input "BALA"
click at [204, 389] on img at bounding box center [206, 378] width 105 height 71
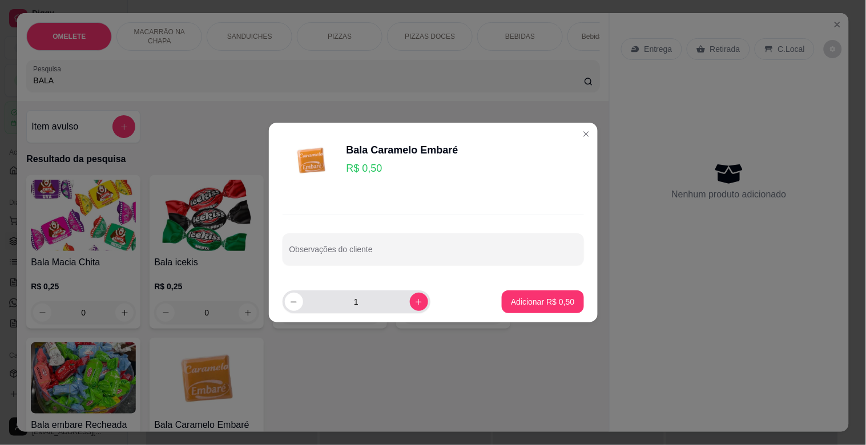
drag, startPoint x: 395, startPoint y: 304, endPoint x: 407, endPoint y: 304, distance: 12.0
click at [404, 304] on div "1" at bounding box center [356, 302] width 143 height 23
click at [410, 304] on button "increase-product-quantity" at bounding box center [419, 302] width 18 height 18
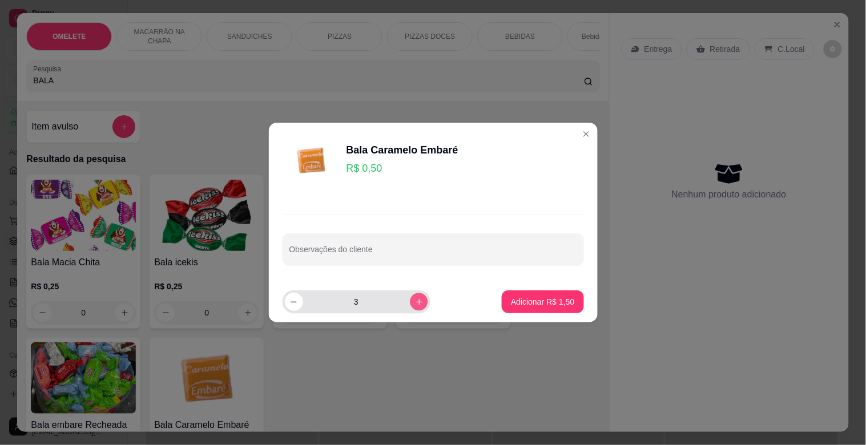
type input "4"
click at [533, 299] on p "Adicionar R$ 2,00" at bounding box center [542, 301] width 63 height 11
type input "4"
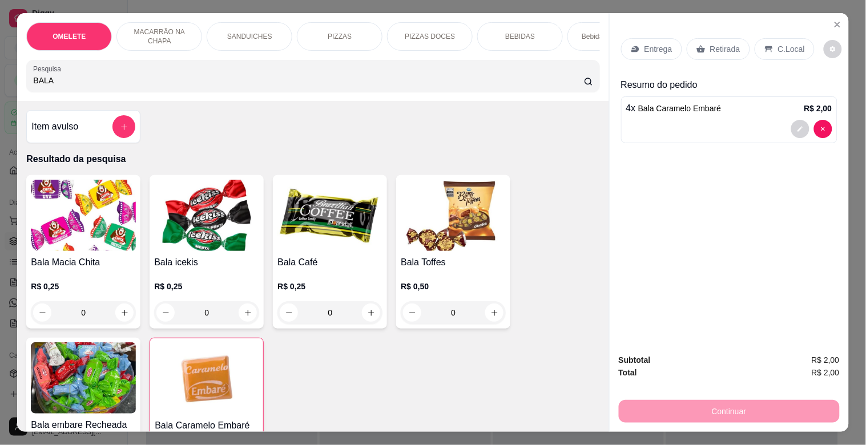
click at [727, 43] on p "Retirada" at bounding box center [725, 48] width 30 height 11
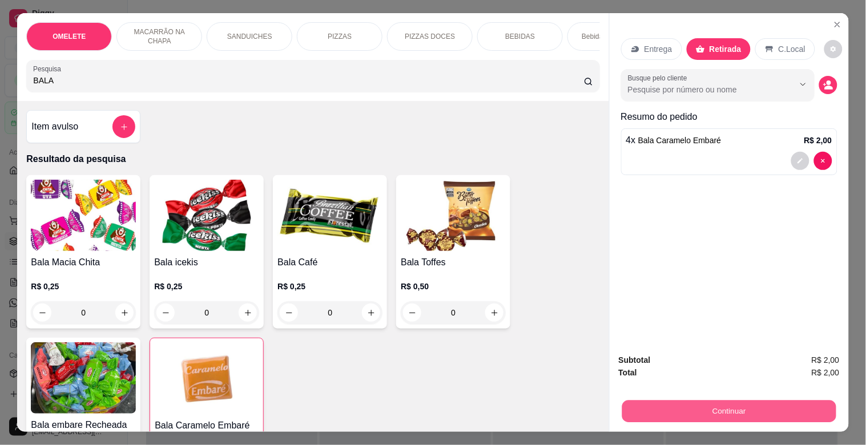
click at [777, 411] on button "Continuar" at bounding box center [729, 411] width 214 height 22
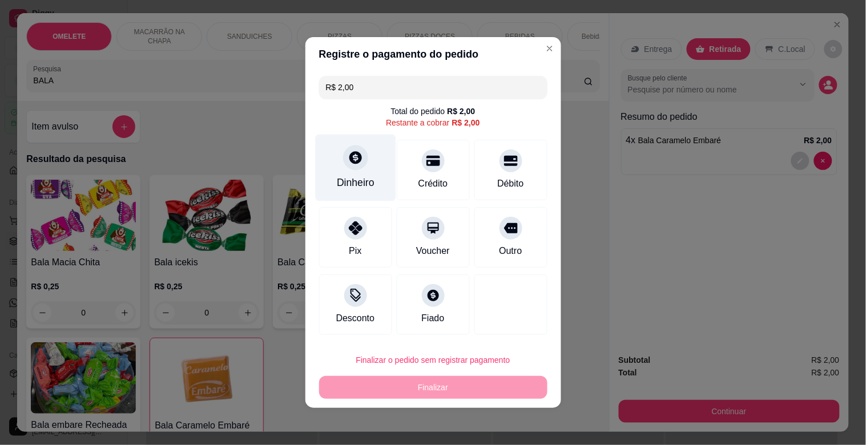
click at [367, 155] on div "Dinheiro" at bounding box center [355, 168] width 81 height 67
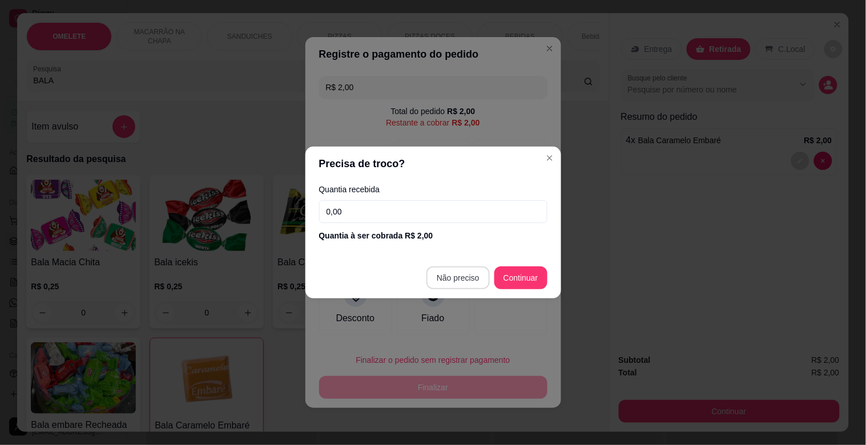
type input "R$ 0,00"
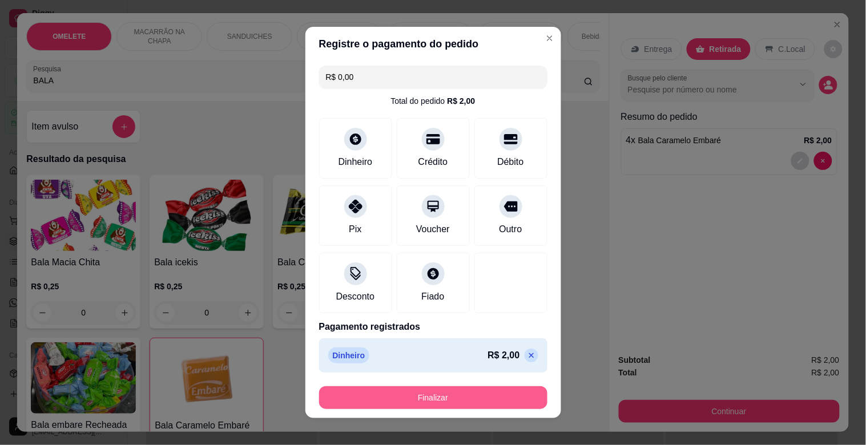
click at [431, 400] on button "Finalizar" at bounding box center [433, 398] width 228 height 23
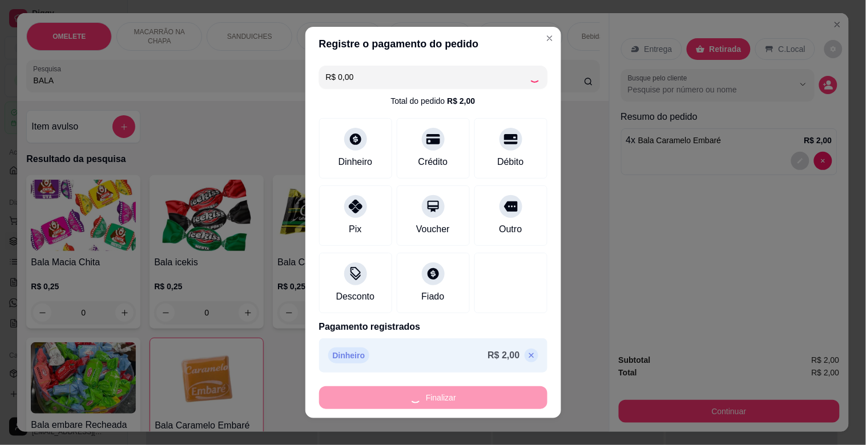
type input "0"
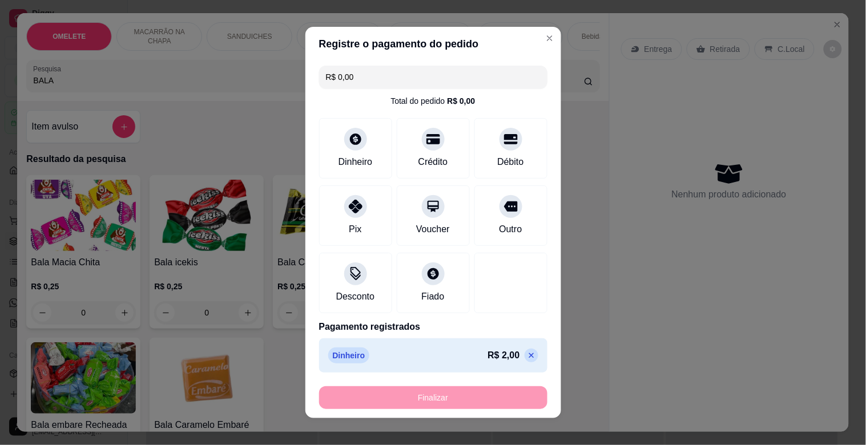
type input "-R$ 2,00"
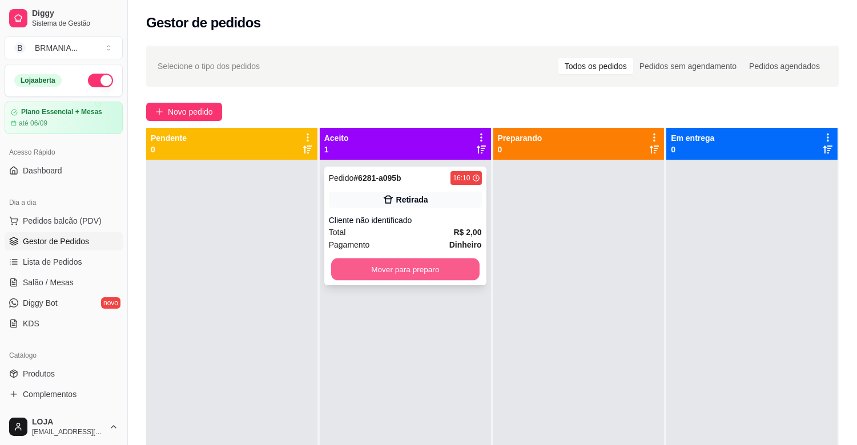
click at [418, 269] on button "Mover para preparo" at bounding box center [405, 270] width 148 height 22
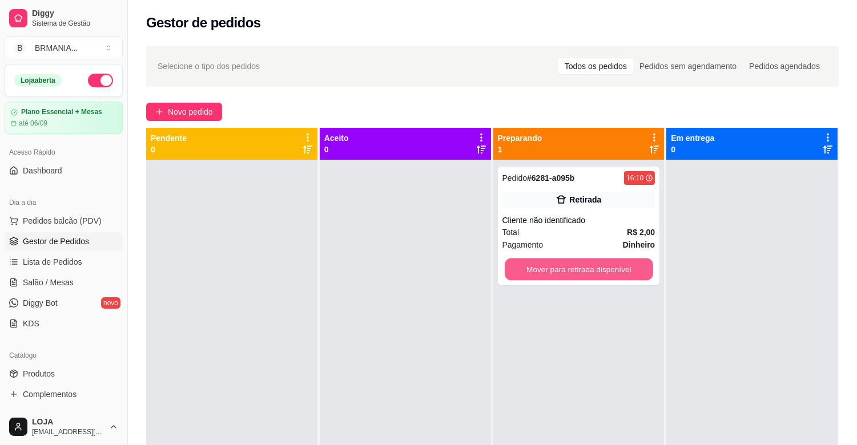
click at [571, 266] on button "Mover para retirada disponível" at bounding box center [579, 270] width 148 height 22
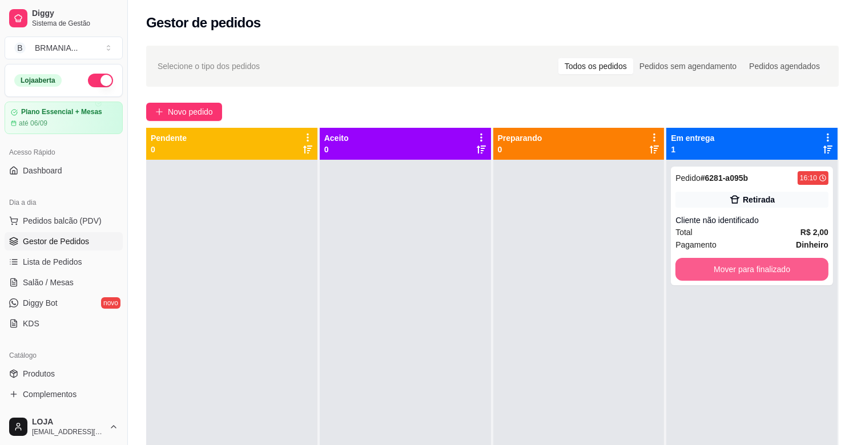
click at [724, 270] on button "Mover para finalizado" at bounding box center [752, 269] width 153 height 23
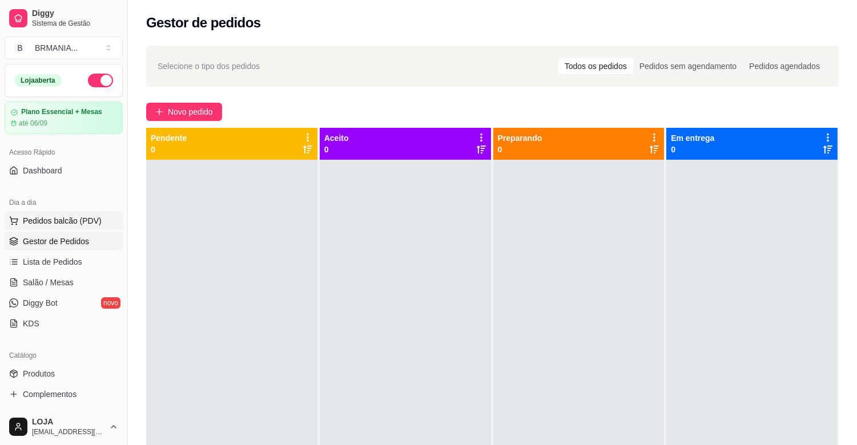
click at [73, 218] on span "Pedidos balcão (PDV)" at bounding box center [62, 220] width 79 height 11
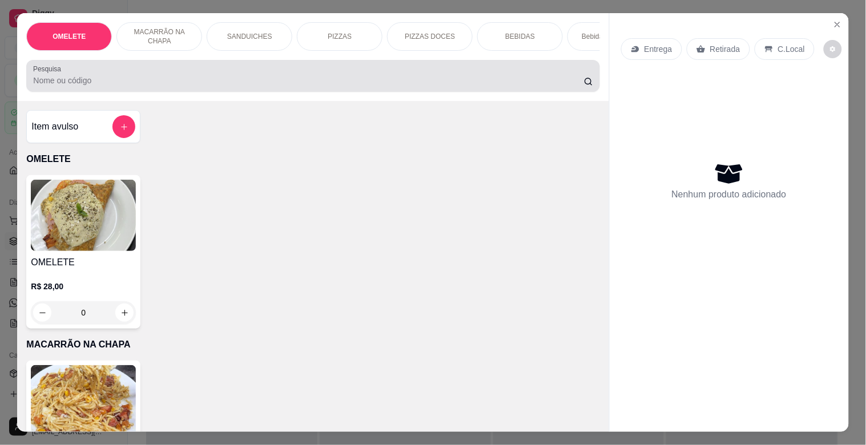
click at [184, 81] on input "Pesquisa" at bounding box center [308, 80] width 551 height 11
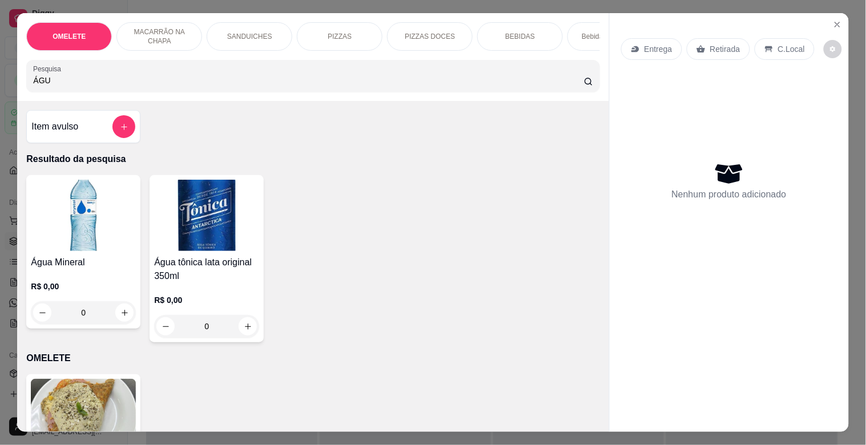
type input "ÁGU"
click at [52, 247] on img at bounding box center [83, 215] width 105 height 71
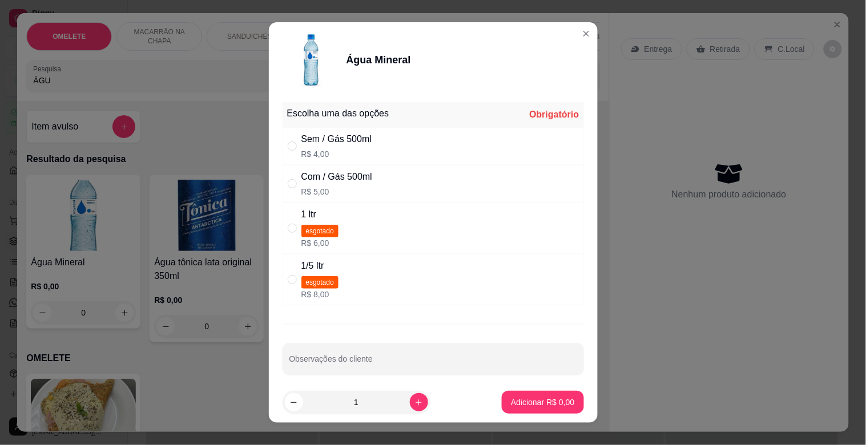
click at [346, 180] on div "Com / Gás 500ml" at bounding box center [336, 177] width 71 height 14
radio input "true"
click at [537, 400] on p "Adicionar R$ 5,00" at bounding box center [542, 402] width 63 height 11
type input "1"
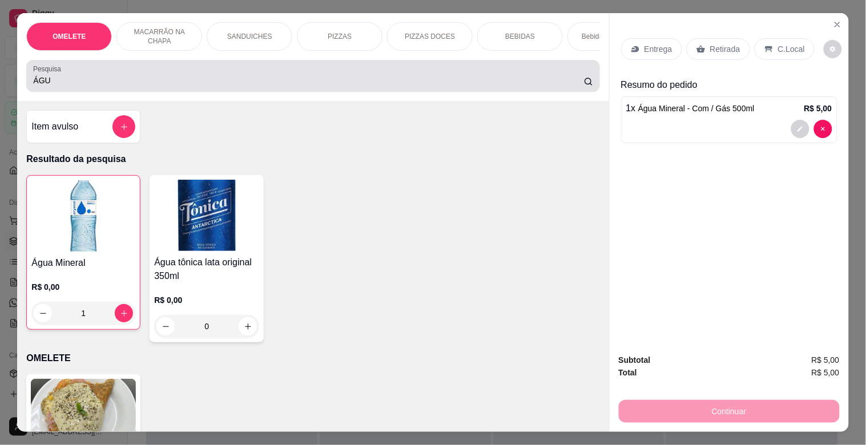
click at [183, 75] on div "ÁGU" at bounding box center [313, 76] width 560 height 23
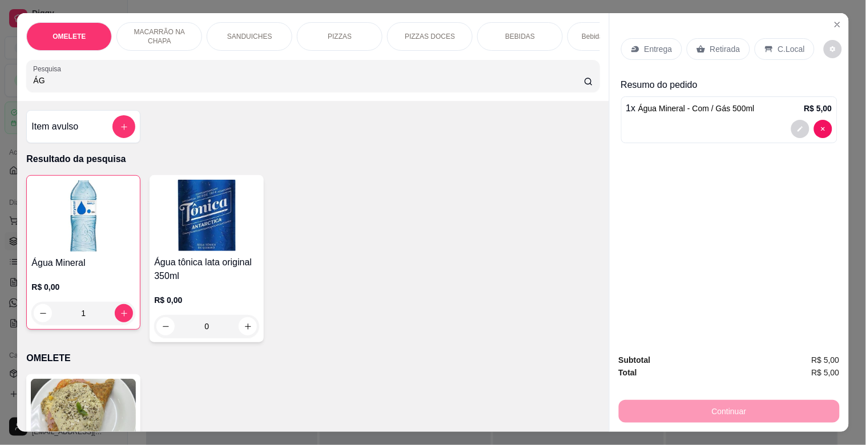
type input "Á"
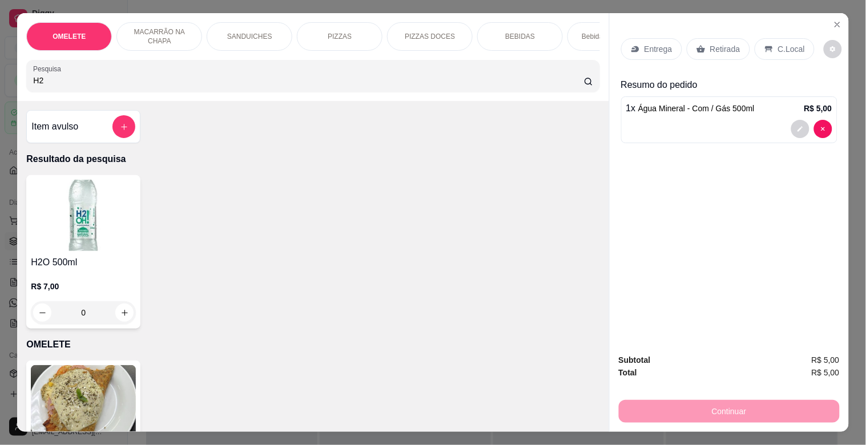
type input "H2"
click at [81, 317] on div "0" at bounding box center [83, 312] width 105 height 23
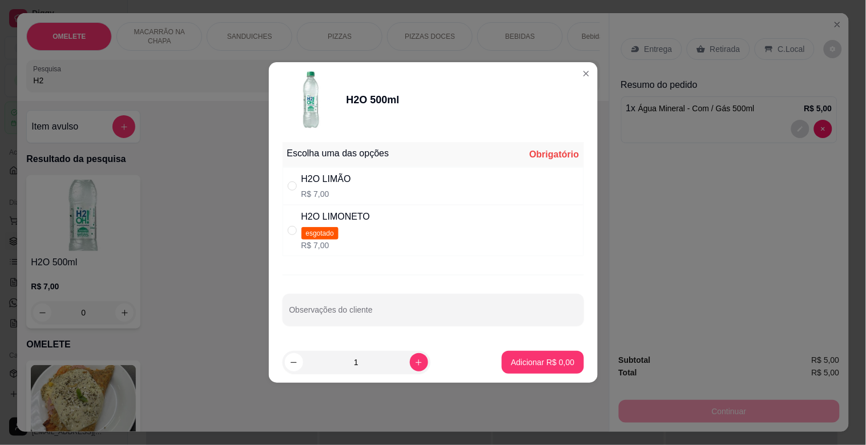
click at [389, 177] on div "H2O LIMÃO R$ 7,00" at bounding box center [433, 186] width 301 height 38
radio input "true"
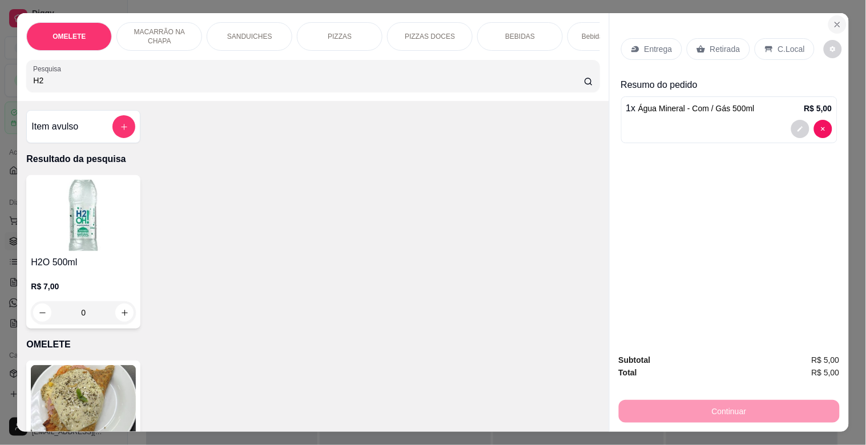
click at [835, 22] on icon "Close" at bounding box center [837, 24] width 5 height 5
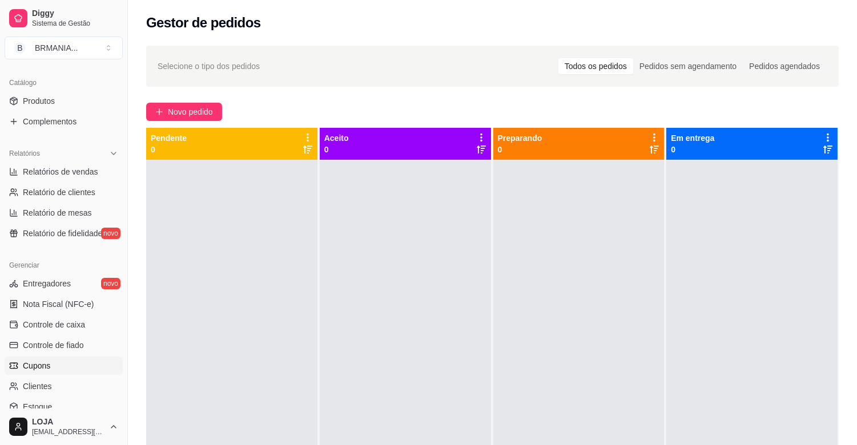
scroll to position [283, 0]
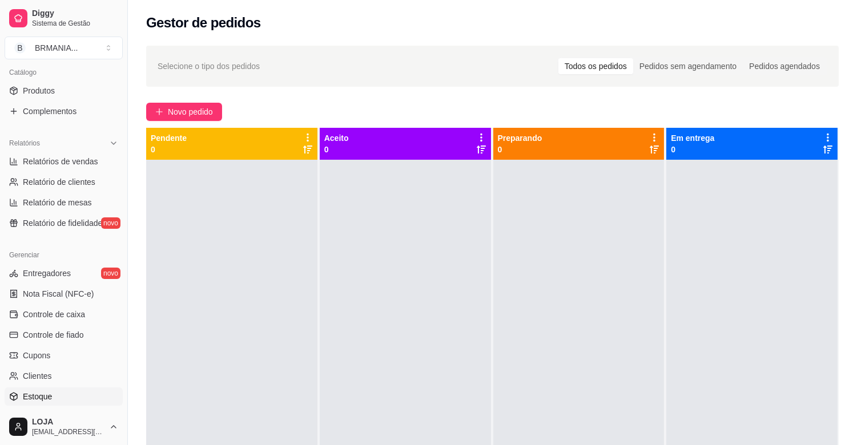
click at [47, 392] on span "Estoque" at bounding box center [37, 396] width 29 height 11
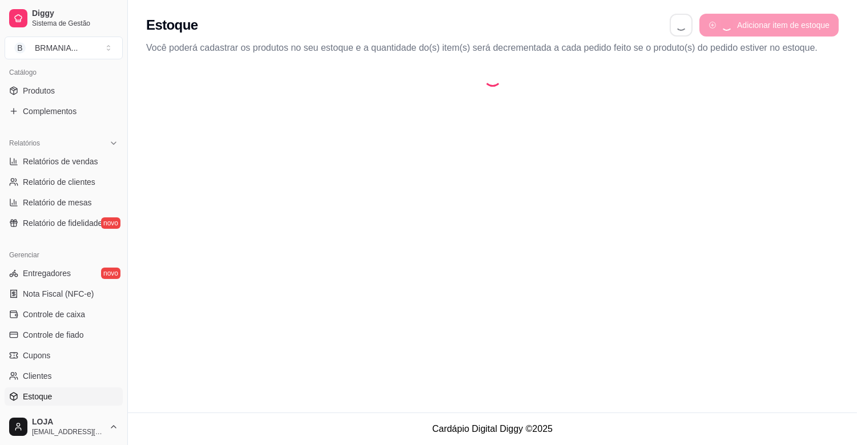
select select "QUANTITY_ORDER"
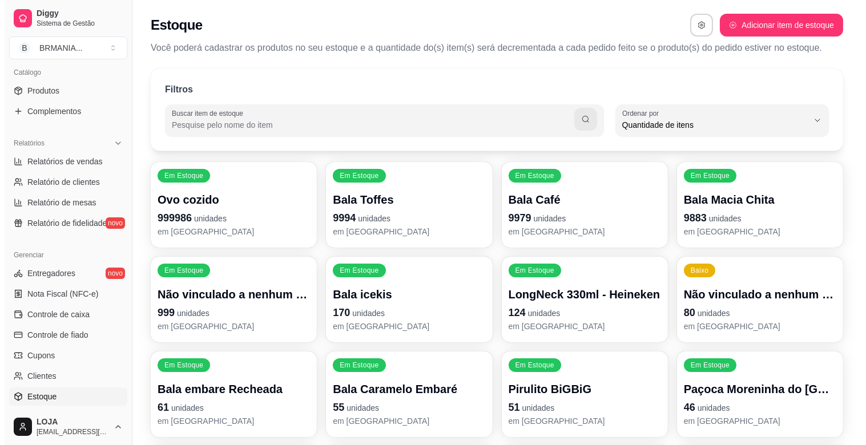
scroll to position [10, 0]
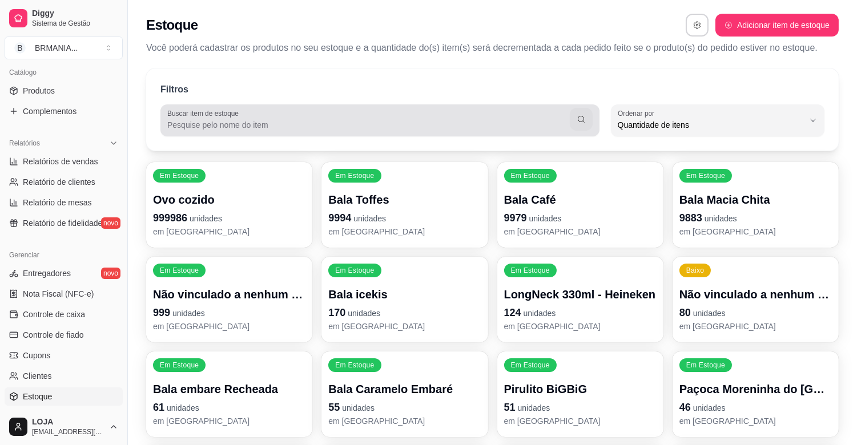
click at [255, 115] on div at bounding box center [379, 120] width 425 height 23
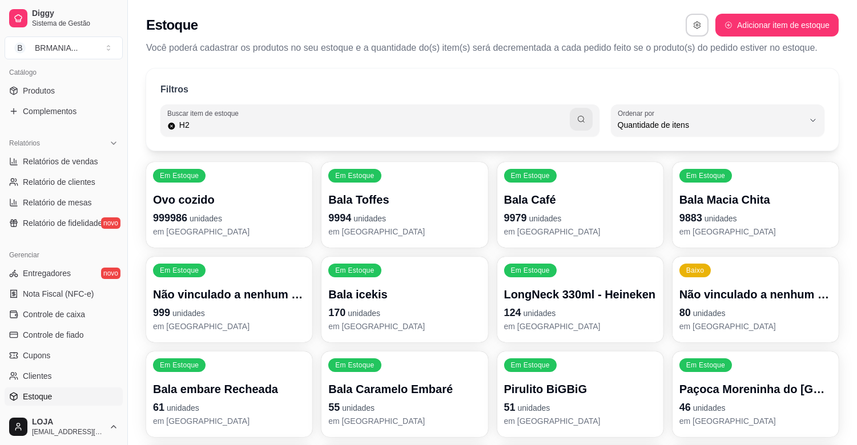
type input "H2"
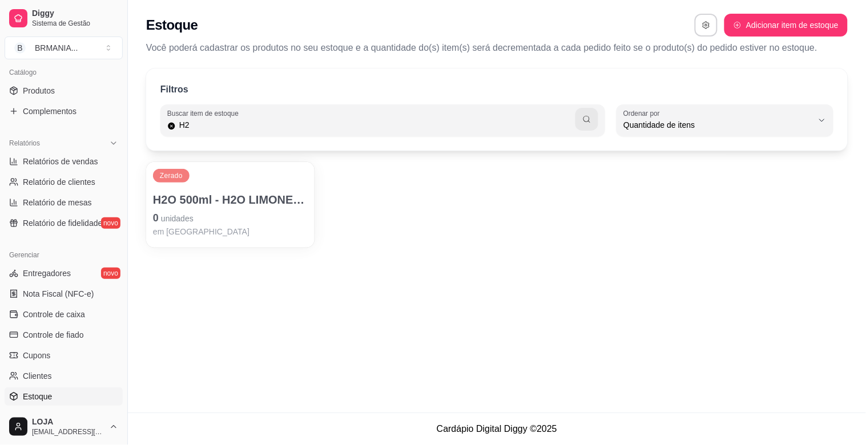
click at [249, 208] on div "H2O 500ml - H2O LIMONETO 0 unidades em [GEOGRAPHIC_DATA]" at bounding box center [230, 215] width 155 height 46
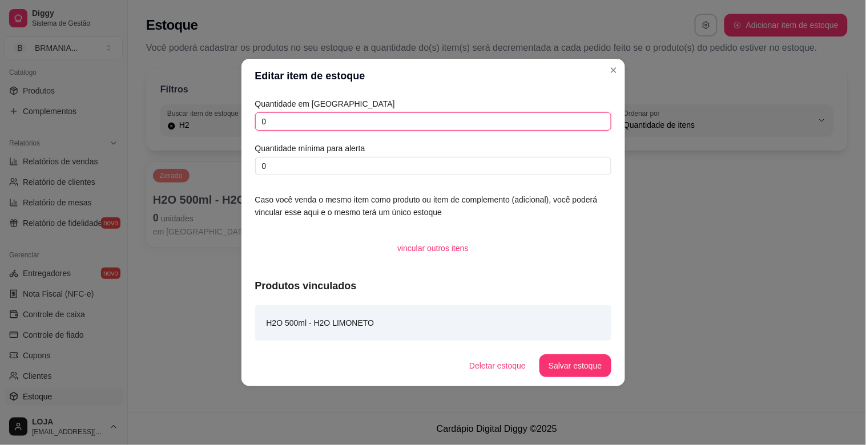
click at [329, 116] on input "0" at bounding box center [433, 121] width 356 height 18
type input "5"
type input "7"
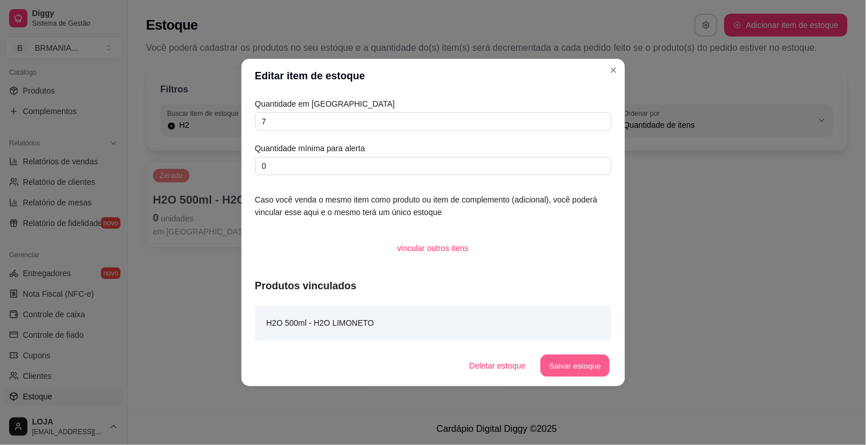
click at [581, 368] on button "Salvar estoque" at bounding box center [576, 366] width 70 height 22
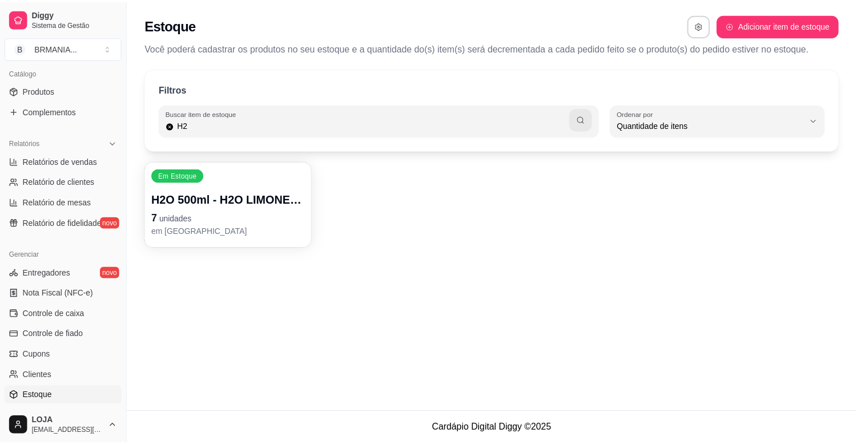
scroll to position [0, 0]
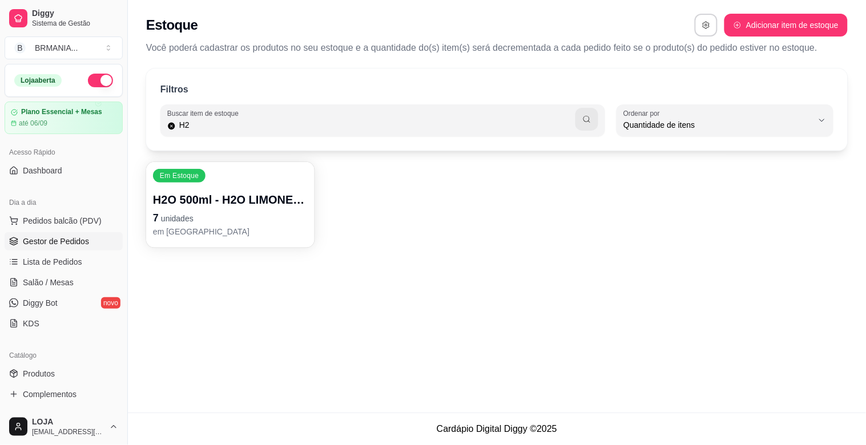
click at [67, 238] on span "Gestor de Pedidos" at bounding box center [56, 241] width 66 height 11
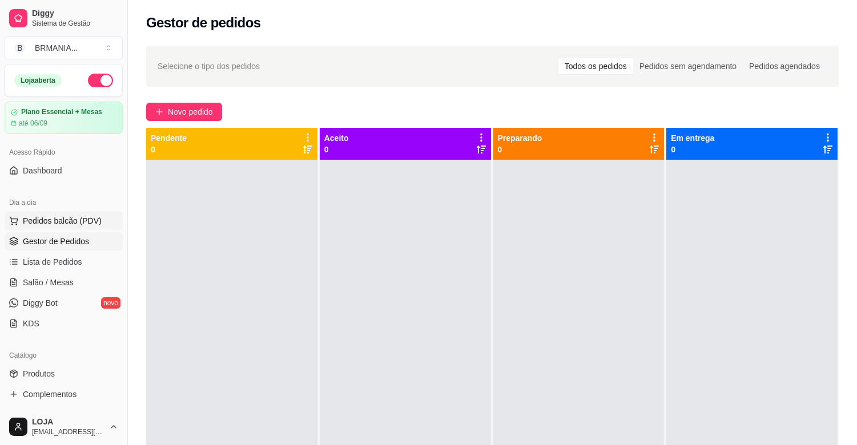
click at [75, 229] on button "Pedidos balcão (PDV)" at bounding box center [64, 221] width 118 height 18
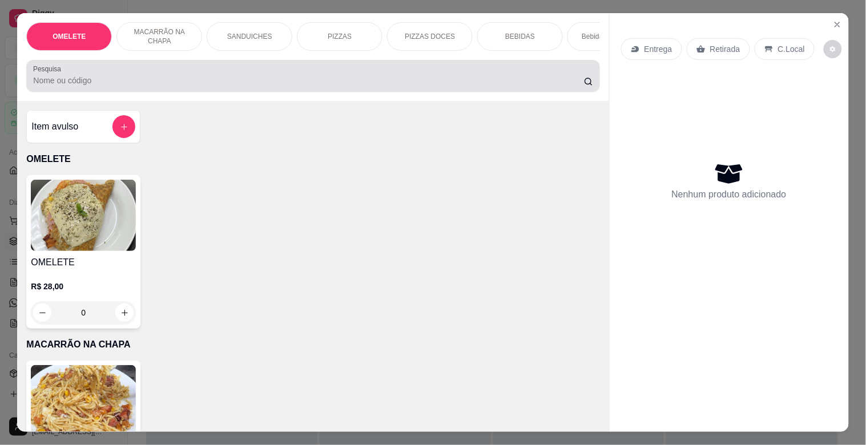
click at [188, 78] on div at bounding box center [313, 76] width 560 height 23
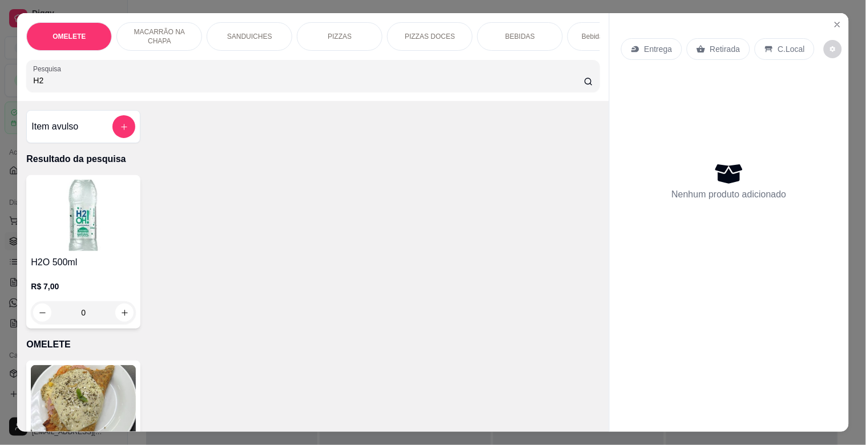
type input "H2"
click at [93, 218] on img at bounding box center [83, 215] width 105 height 71
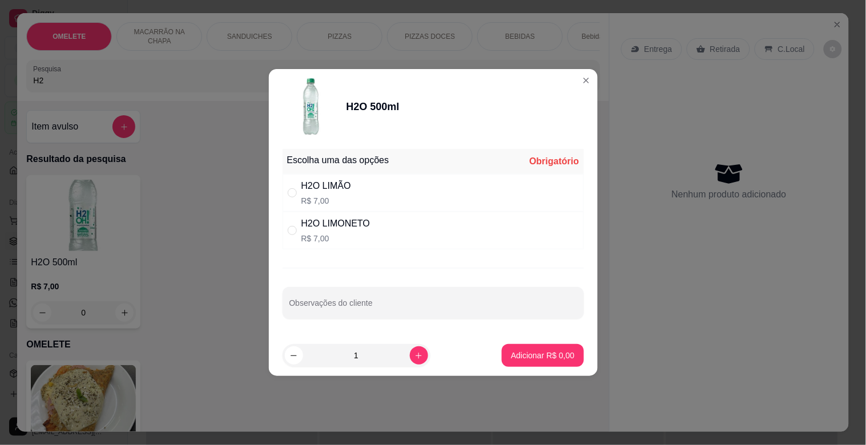
click at [364, 250] on div "Escolha uma das opções Obrigatório H2O LIMÃO R$ 7,00 H2O LIMONETO R$ 7,00 Obser…" at bounding box center [433, 239] width 329 height 191
click at [379, 231] on div "H2O LIMONETO R$ 7,00" at bounding box center [433, 231] width 301 height 38
radio input "true"
click at [537, 354] on p "Adicionar R$ 7,00" at bounding box center [542, 355] width 63 height 11
type input "1"
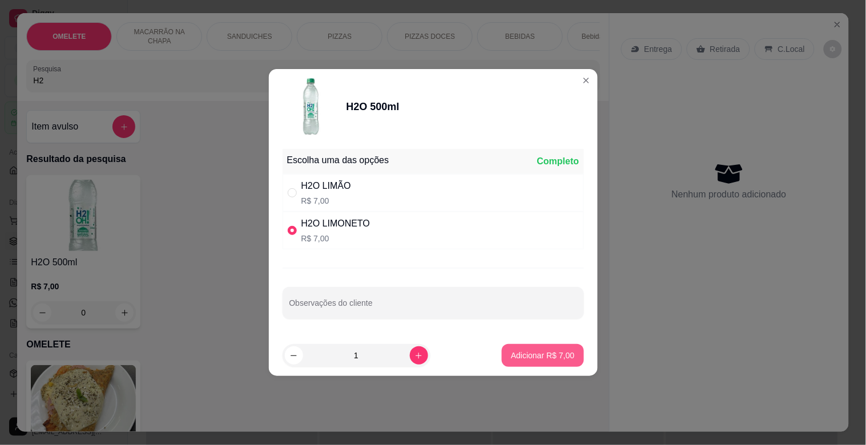
type input "1"
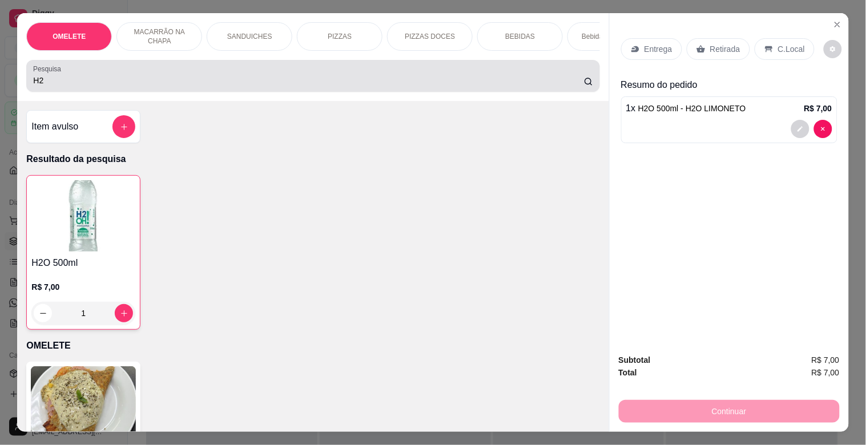
click at [118, 85] on input "H2" at bounding box center [308, 80] width 551 height 11
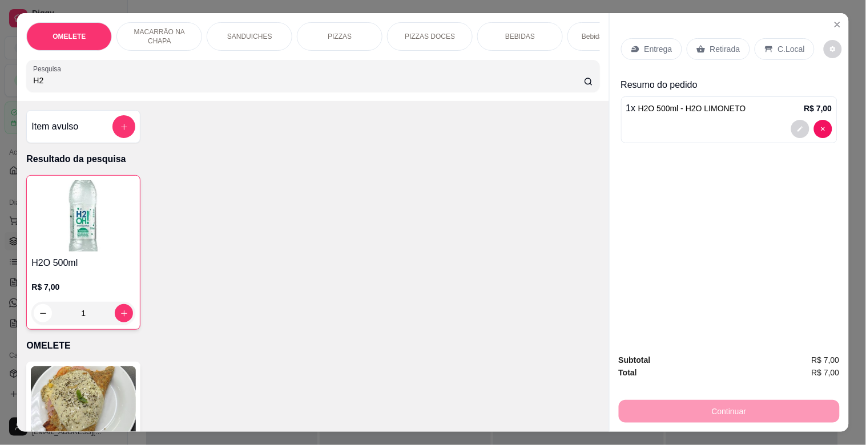
type input "H"
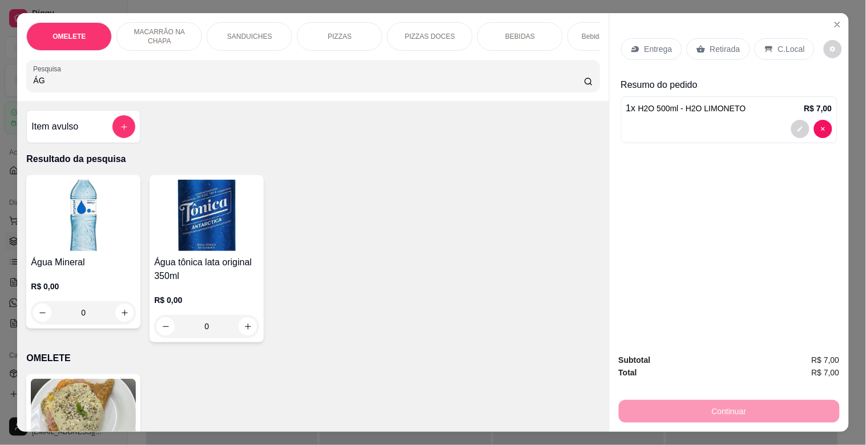
type input "ÁG"
click at [121, 248] on img at bounding box center [83, 215] width 105 height 71
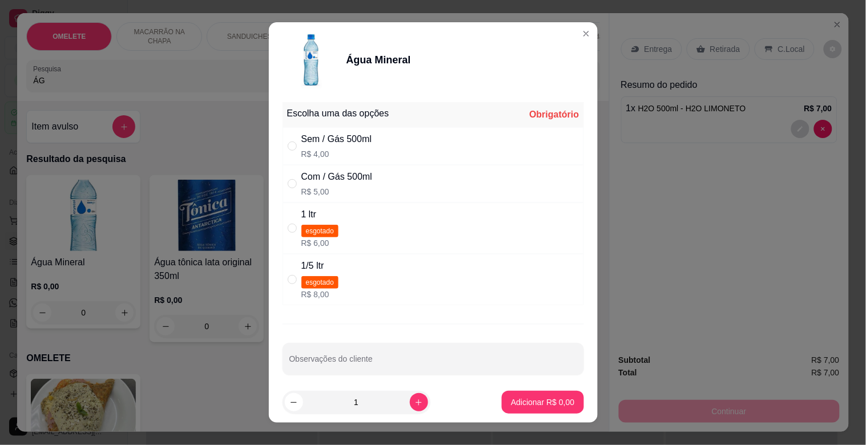
click at [343, 183] on div "Com / Gás 500ml" at bounding box center [336, 177] width 71 height 14
radio input "true"
click at [515, 398] on p "Adicionar R$ 5,00" at bounding box center [542, 402] width 63 height 11
type input "1"
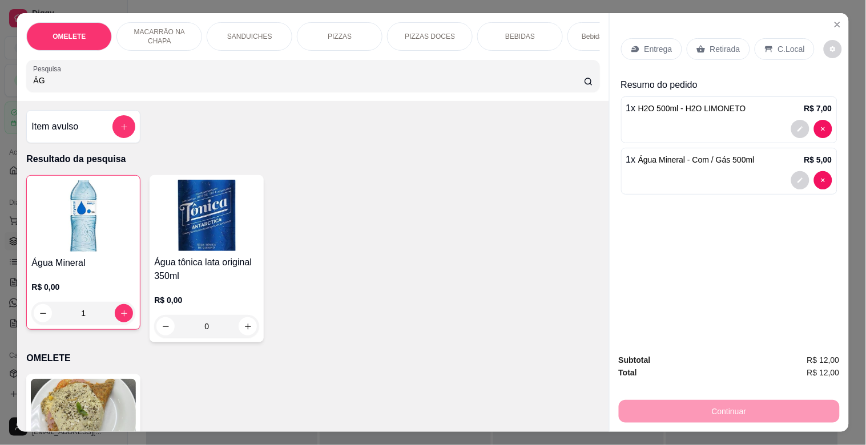
click at [723, 46] on p "Retirada" at bounding box center [725, 48] width 30 height 11
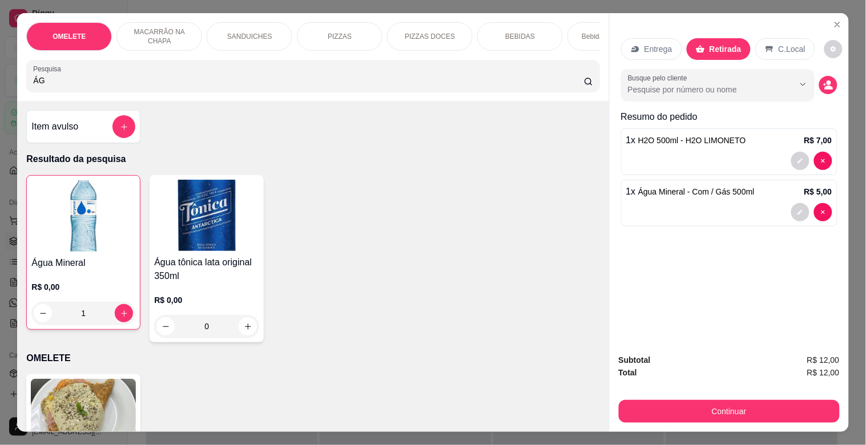
click at [761, 400] on button "Continuar" at bounding box center [729, 411] width 221 height 23
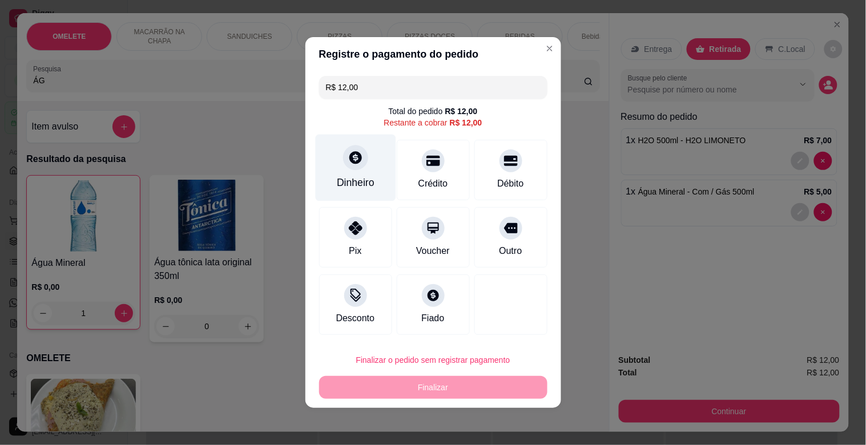
click at [375, 190] on div "Dinheiro" at bounding box center [355, 168] width 81 height 67
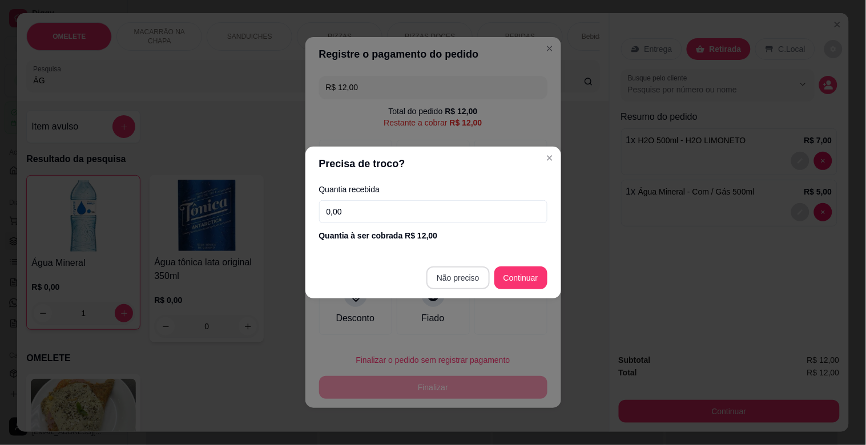
type input "R$ 0,00"
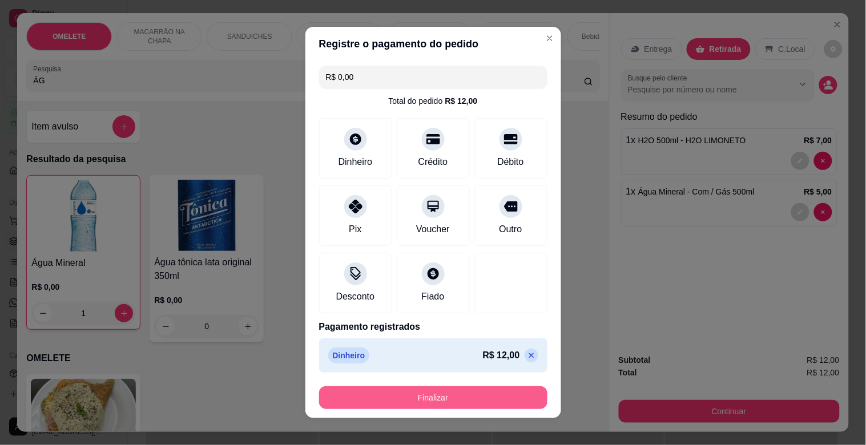
click at [443, 401] on button "Finalizar" at bounding box center [433, 398] width 228 height 23
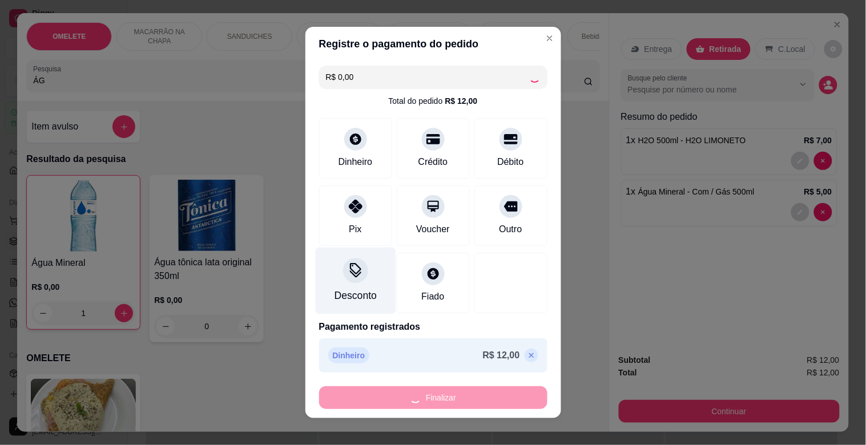
type input "0"
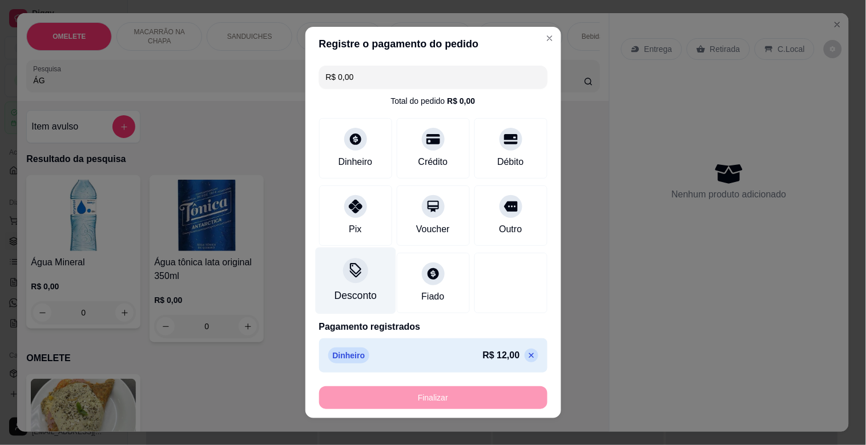
type input "-R$ 12,00"
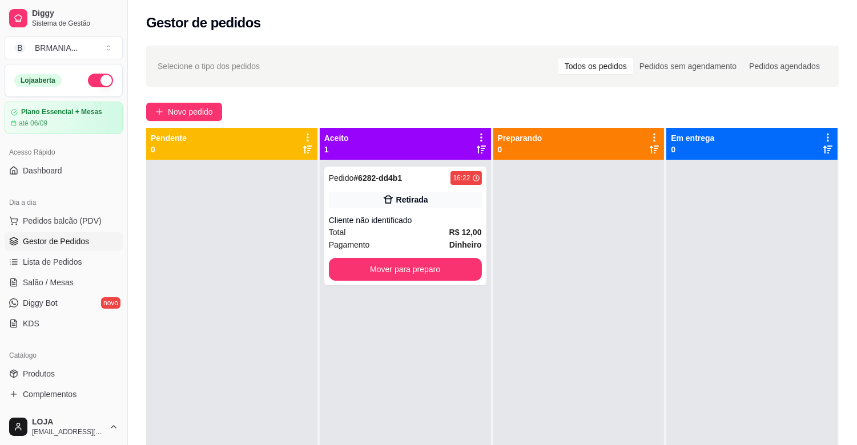
drag, startPoint x: 123, startPoint y: 218, endPoint x: 190, endPoint y: 271, distance: 84.9
click at [190, 271] on div "Diggy Sistema de Gestão B BRMANIA ... Loja aberta Plano Essencial + Mesas até 0…" at bounding box center [428, 310] width 857 height 620
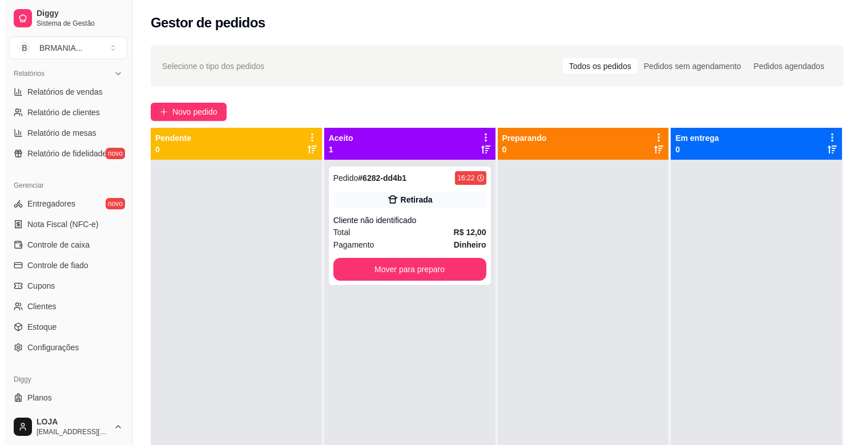
scroll to position [357, 0]
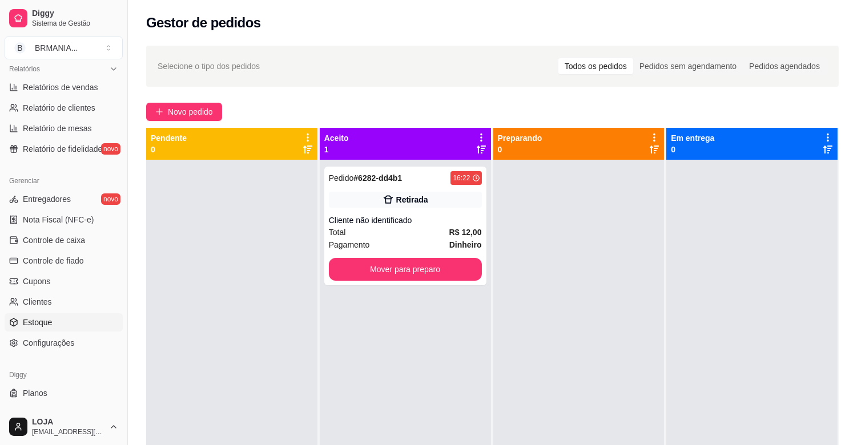
click at [53, 315] on link "Estoque" at bounding box center [64, 322] width 118 height 18
select select "QUANTITY_ORDER"
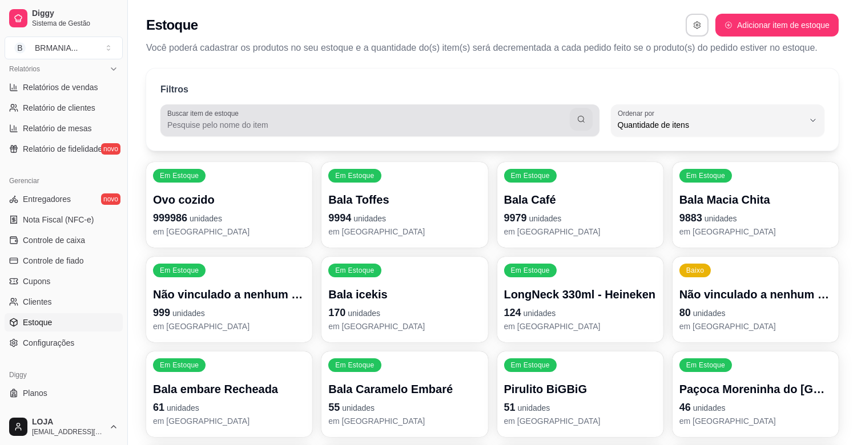
drag, startPoint x: 226, startPoint y: 100, endPoint x: 226, endPoint y: 127, distance: 26.8
click at [226, 126] on div "Filtros Buscar item de estoque QUANTITY_ORDER Ordenar por Ordem alfabética Quan…" at bounding box center [492, 110] width 693 height 82
click at [226, 127] on input "Buscar item de estoque" at bounding box center [368, 124] width 403 height 11
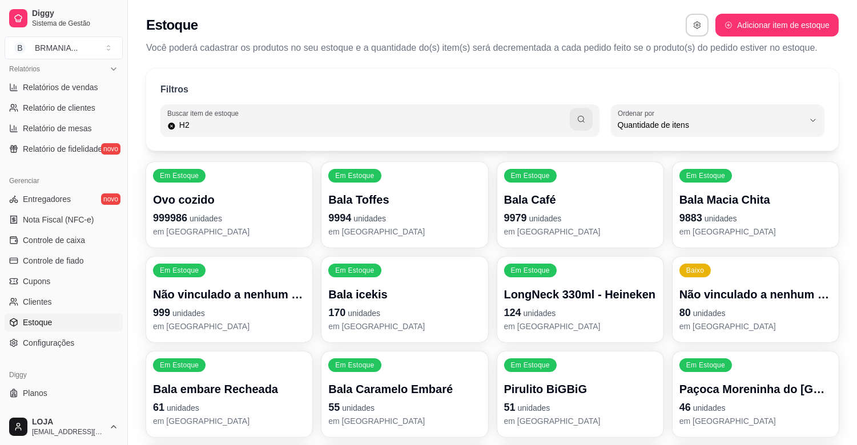
type input "H2"
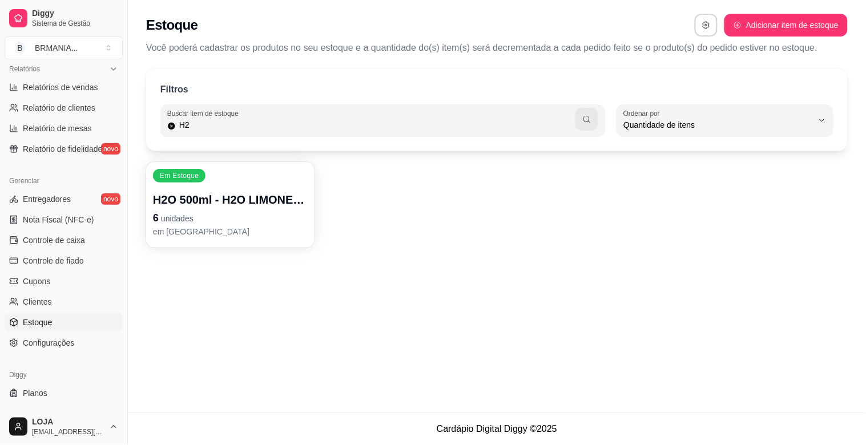
click at [234, 217] on p "6 unidades" at bounding box center [230, 218] width 155 height 16
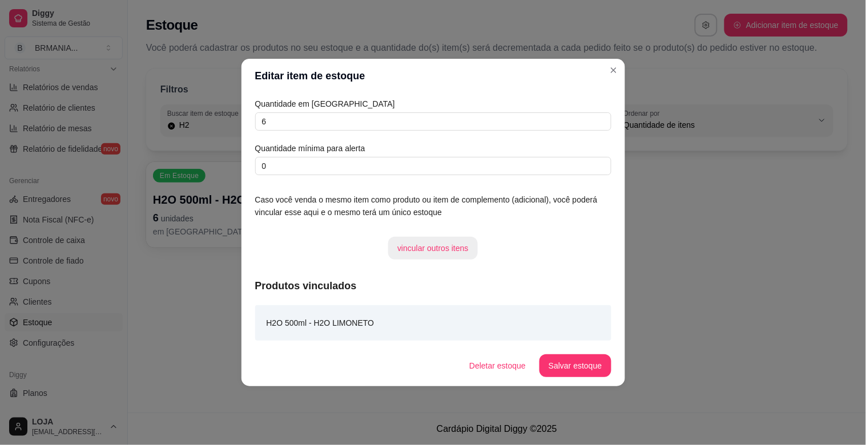
click at [450, 246] on button "vincular outros itens" at bounding box center [433, 248] width 90 height 23
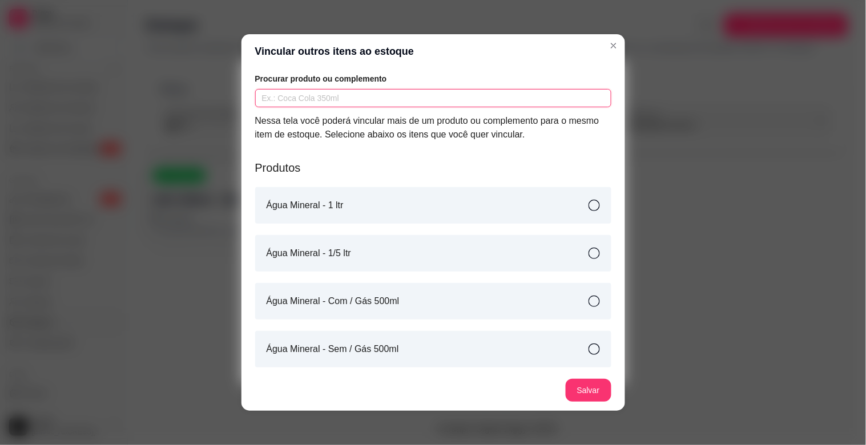
click at [347, 98] on input "text" at bounding box center [433, 98] width 356 height 18
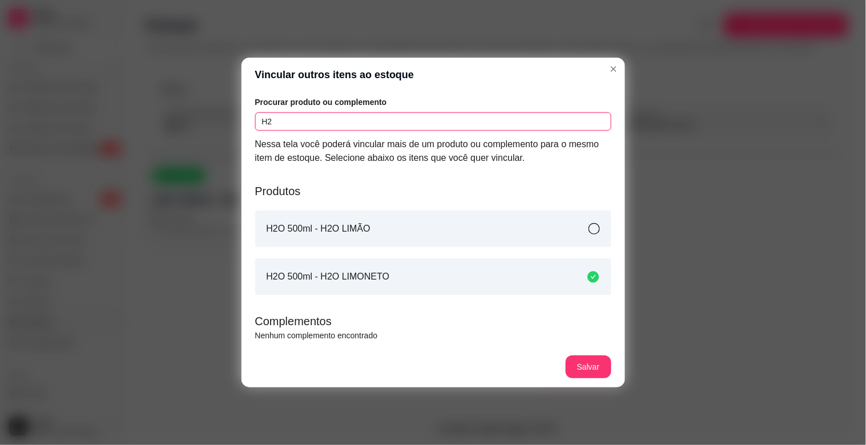
type input "H2"
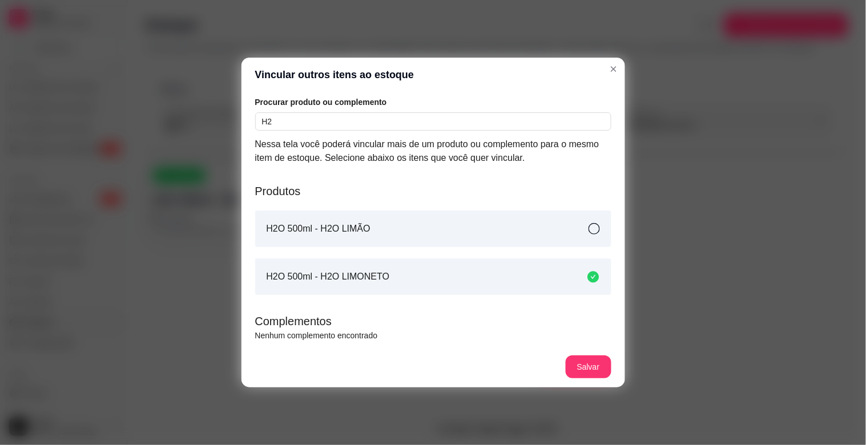
click at [578, 236] on div "H2O 500ml - H2O LIMÃO" at bounding box center [433, 229] width 356 height 37
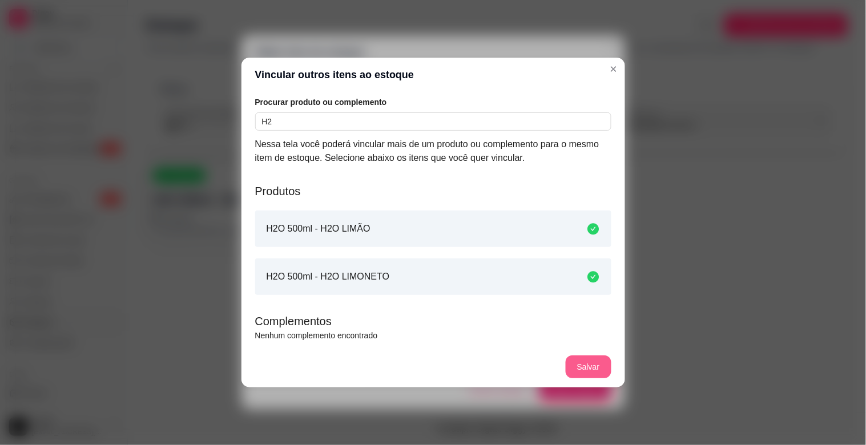
click at [589, 368] on button "Salvar" at bounding box center [589, 367] width 46 height 23
click at [589, 368] on div "Salvar" at bounding box center [589, 367] width 46 height 23
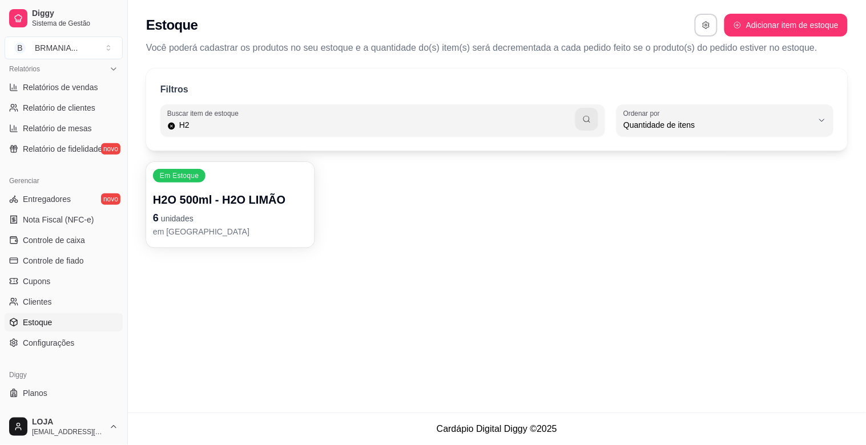
click at [226, 220] on p "6 unidades" at bounding box center [230, 218] width 155 height 16
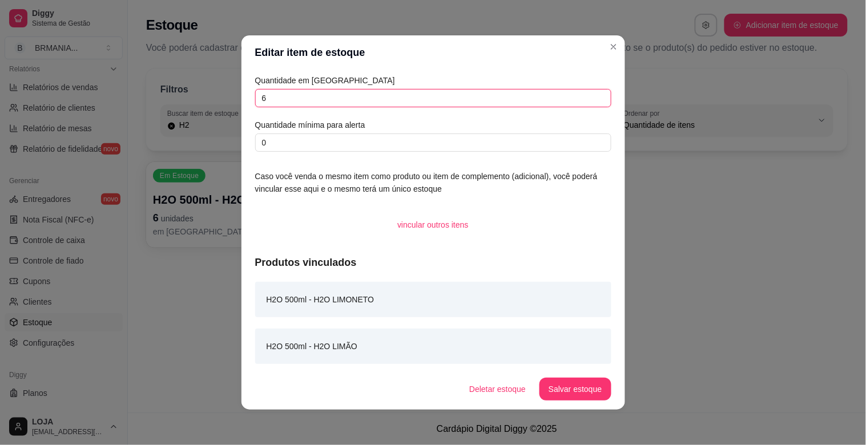
click at [319, 93] on input "6" at bounding box center [433, 98] width 356 height 18
type input "0"
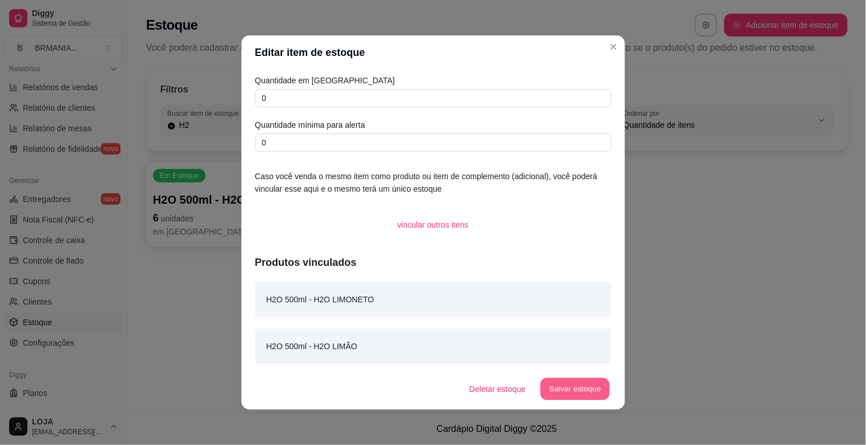
click at [573, 381] on button "Salvar estoque" at bounding box center [576, 390] width 70 height 22
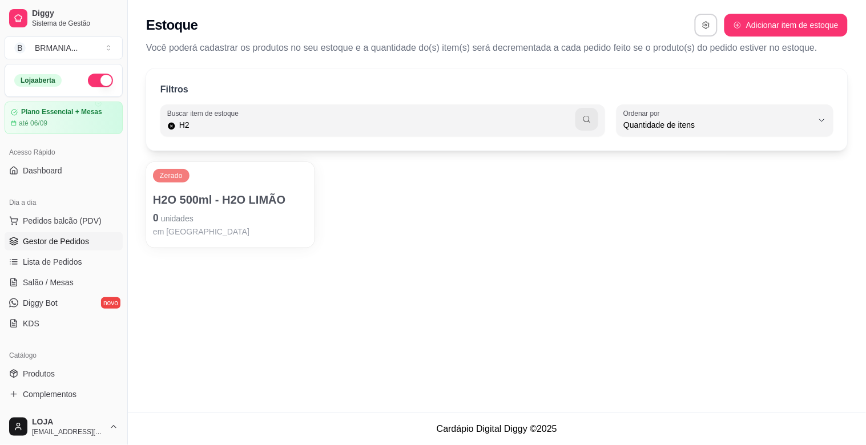
click at [64, 233] on link "Gestor de Pedidos" at bounding box center [64, 241] width 118 height 18
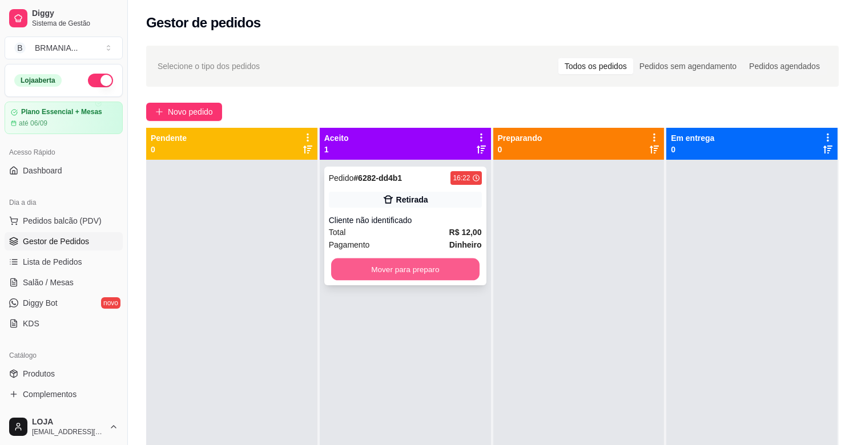
click at [410, 267] on button "Mover para preparo" at bounding box center [405, 270] width 148 height 22
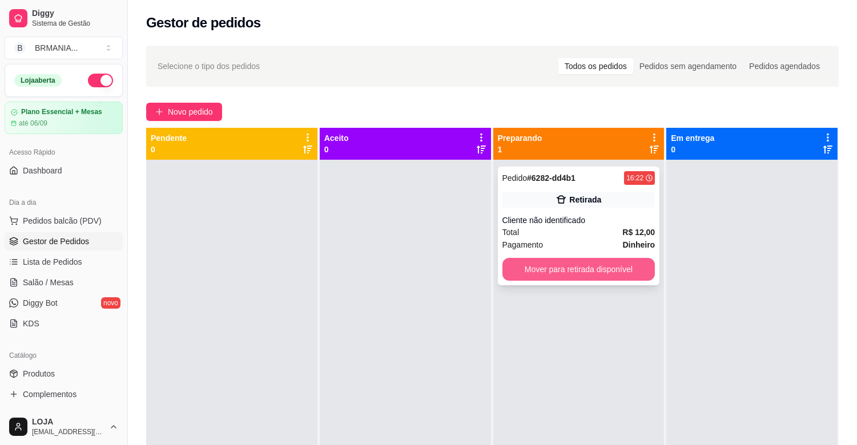
click at [550, 267] on button "Mover para retirada disponível" at bounding box center [578, 269] width 153 height 23
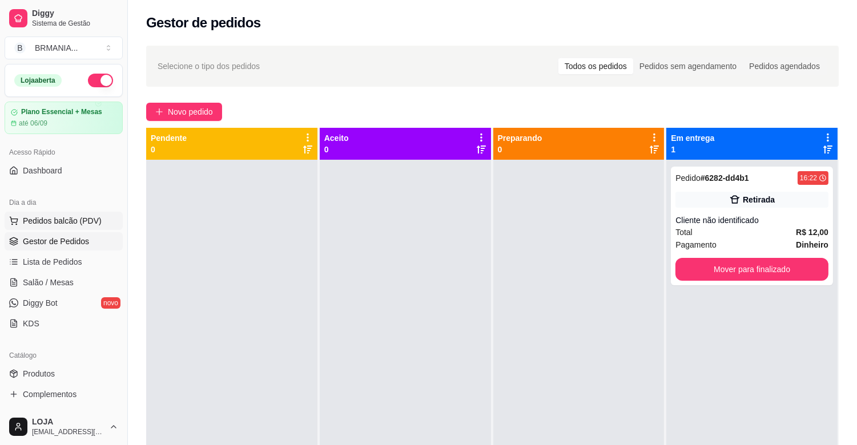
click at [93, 215] on span "Pedidos balcão (PDV)" at bounding box center [62, 220] width 79 height 11
click at [91, 220] on body "Diggy Sistema de Gestão B BRMANIA ... Loja aberta Plano Essencial + Mesas até 0…" at bounding box center [428, 222] width 857 height 445
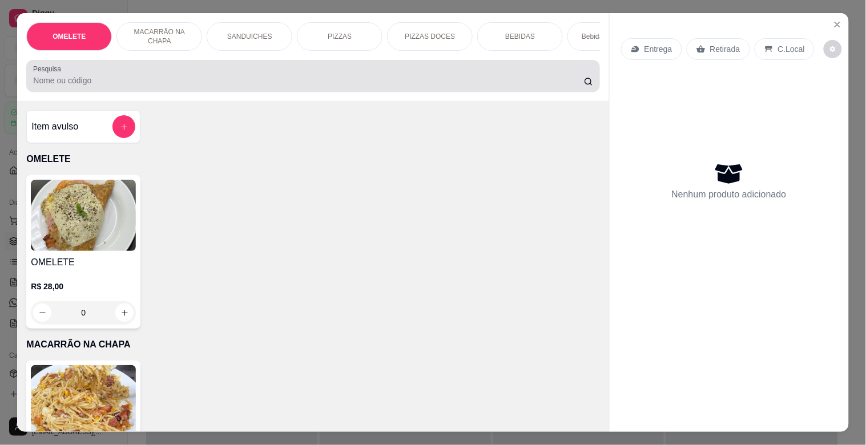
click at [230, 86] on input "Pesquisa" at bounding box center [308, 80] width 551 height 11
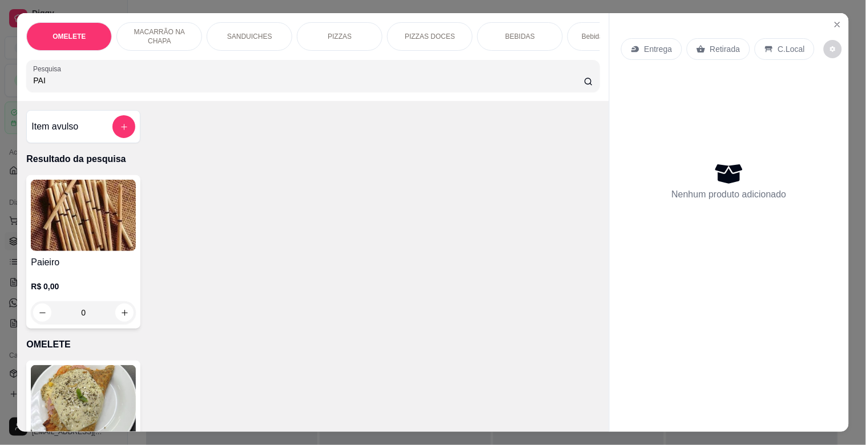
type input "PAI"
click at [71, 233] on img at bounding box center [83, 215] width 105 height 71
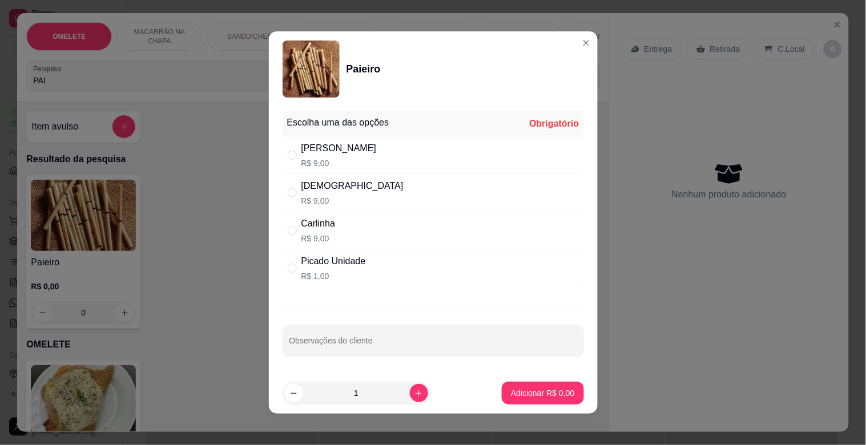
drag, startPoint x: 403, startPoint y: 179, endPoint x: 411, endPoint y: 188, distance: 12.9
click at [407, 185] on div "Dinha R$ 9,00" at bounding box center [433, 193] width 301 height 38
radio input "true"
click at [530, 392] on p "Adicionar R$ 9,00" at bounding box center [542, 393] width 63 height 11
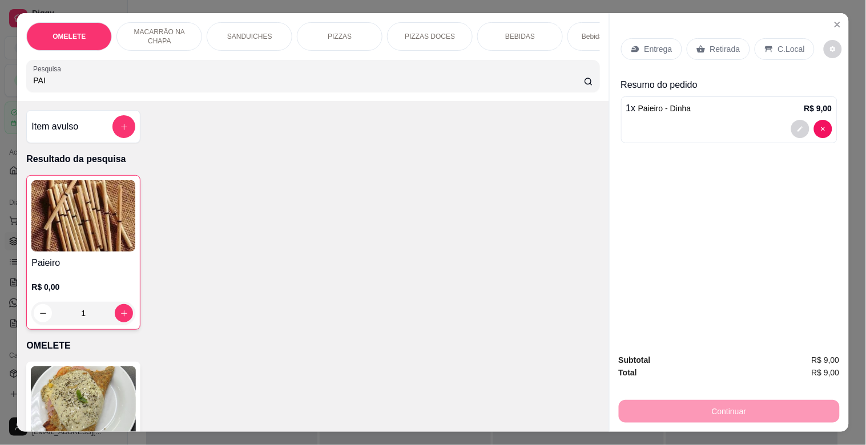
type input "1"
click at [737, 41] on div "Retirada" at bounding box center [718, 49] width 63 height 22
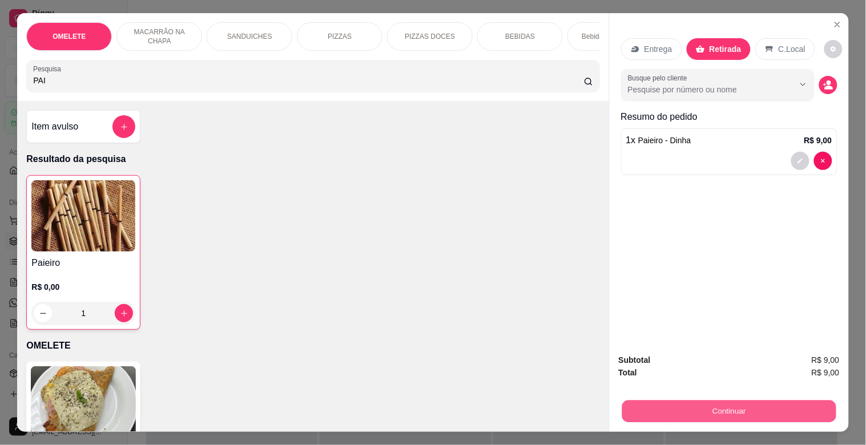
click at [737, 406] on button "Continuar" at bounding box center [729, 411] width 214 height 22
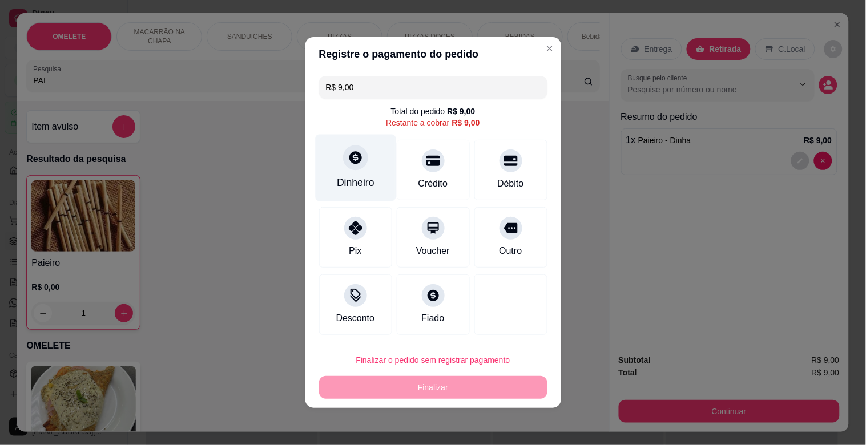
click at [337, 167] on div "Dinheiro" at bounding box center [355, 168] width 81 height 67
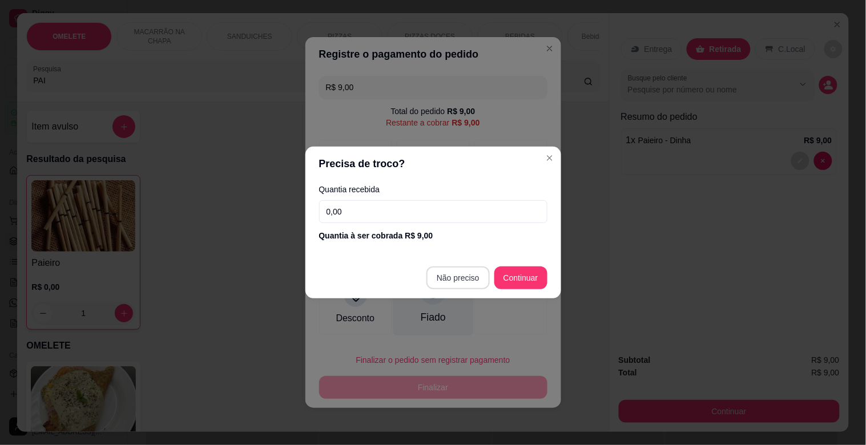
type input "R$ 0,00"
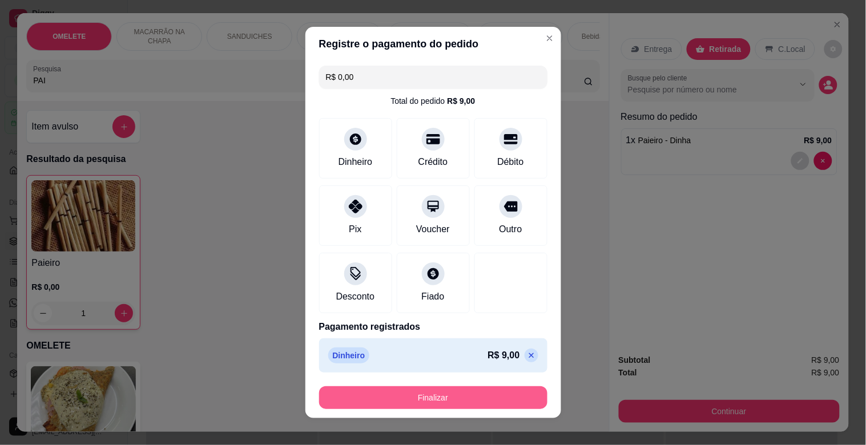
click at [444, 392] on button "Finalizar" at bounding box center [433, 398] width 228 height 23
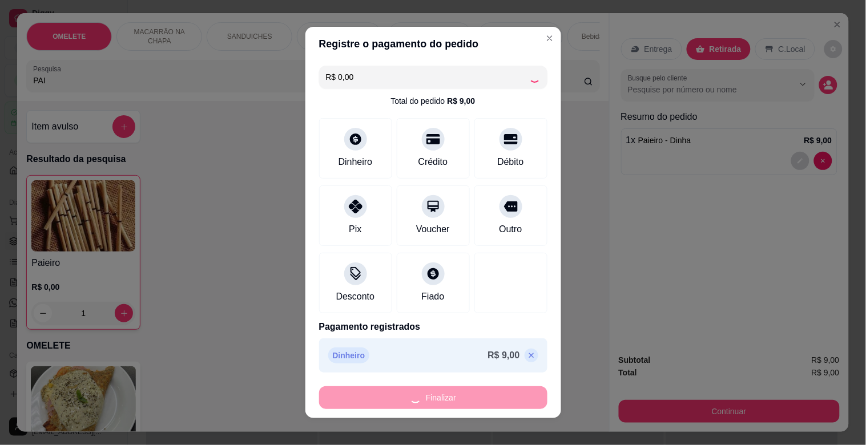
type input "0"
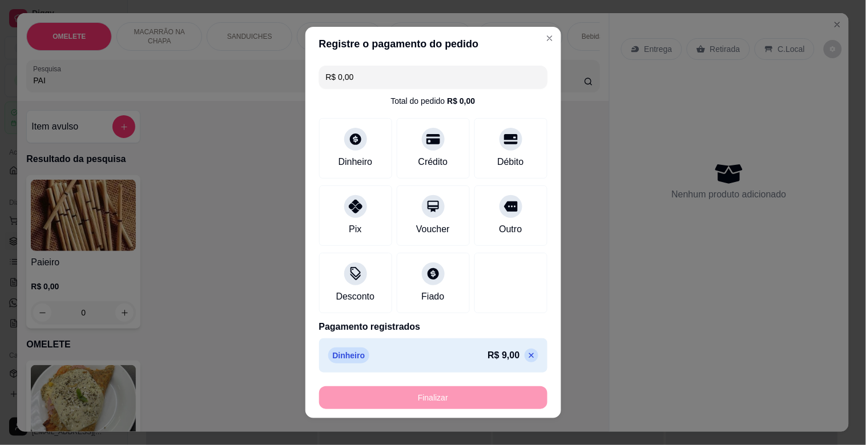
type input "-R$ 9,00"
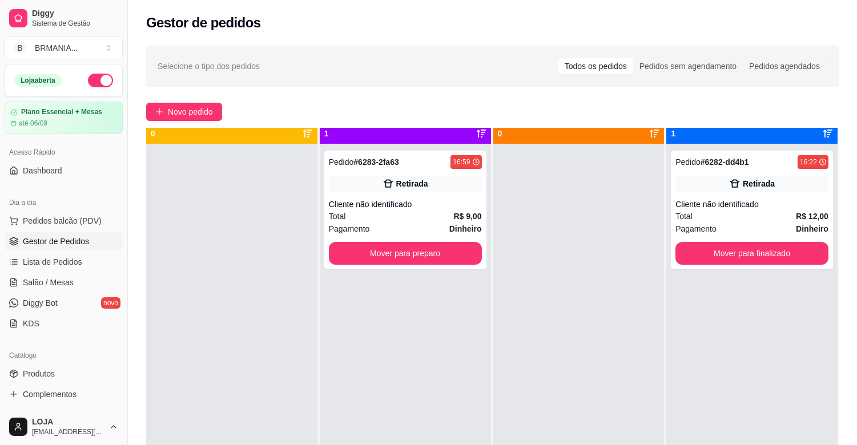
scroll to position [31, 0]
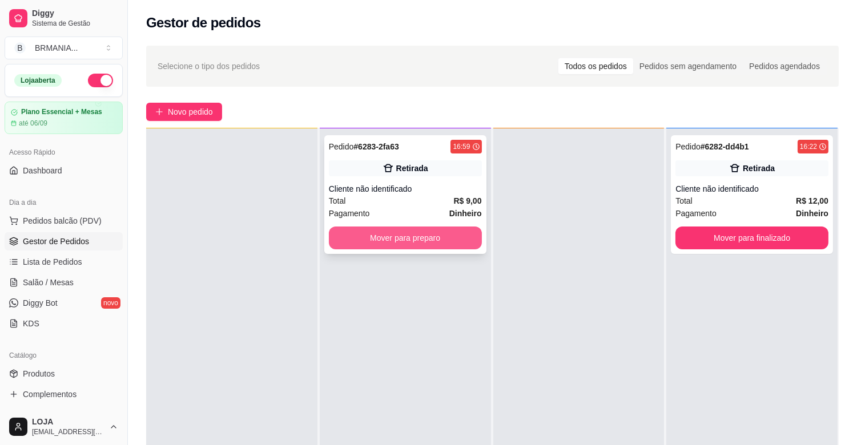
click at [437, 235] on button "Mover para preparo" at bounding box center [405, 238] width 153 height 23
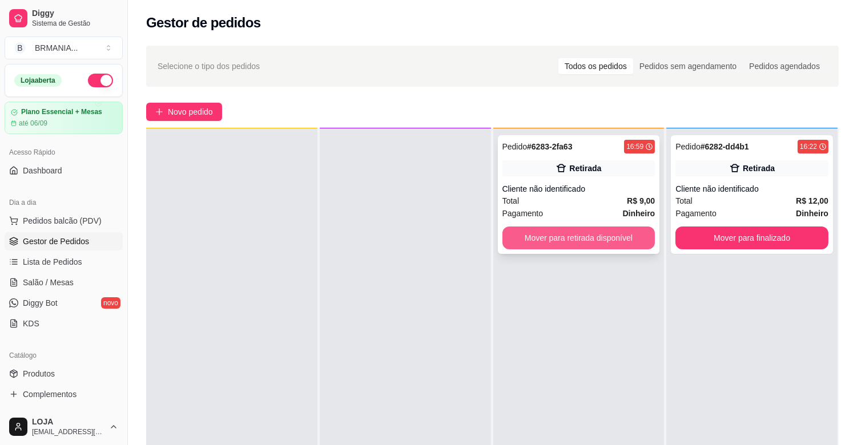
click at [544, 240] on button "Mover para retirada disponível" at bounding box center [578, 238] width 153 height 23
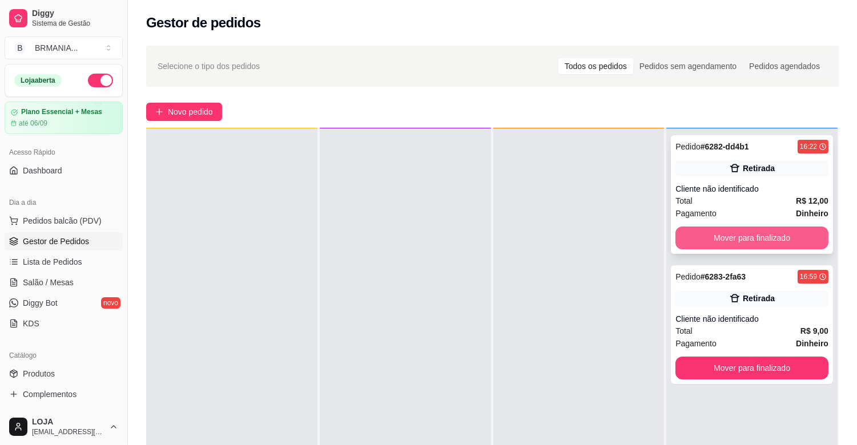
click at [722, 239] on button "Mover para finalizado" at bounding box center [752, 238] width 153 height 23
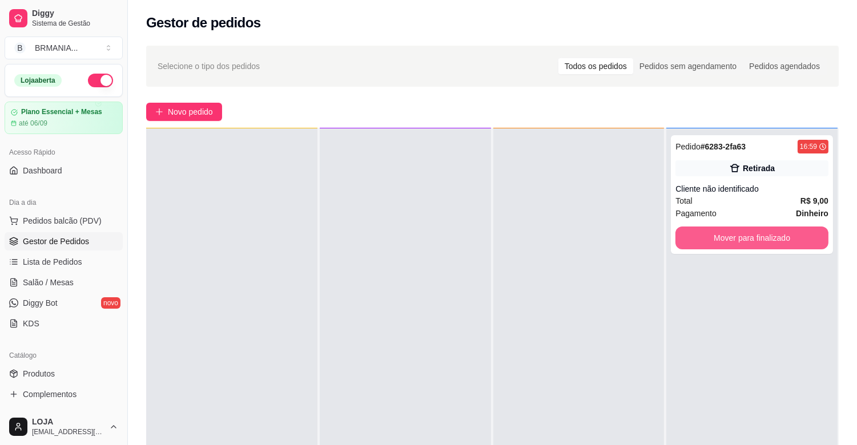
click at [722, 239] on button "Mover para finalizado" at bounding box center [752, 238] width 153 height 23
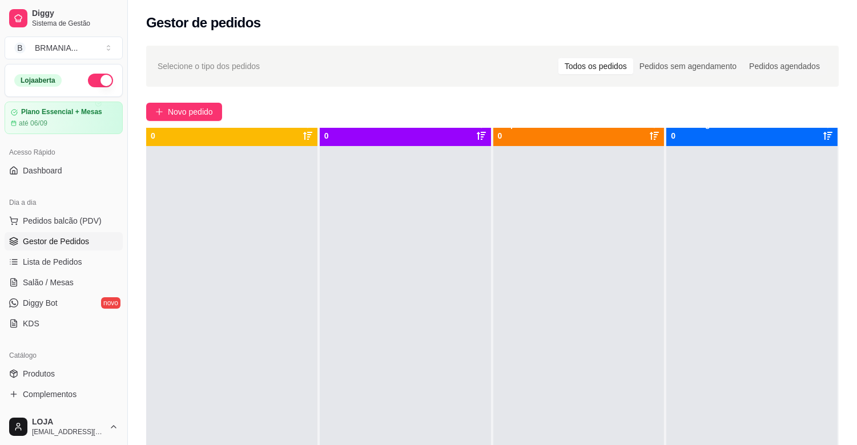
scroll to position [0, 0]
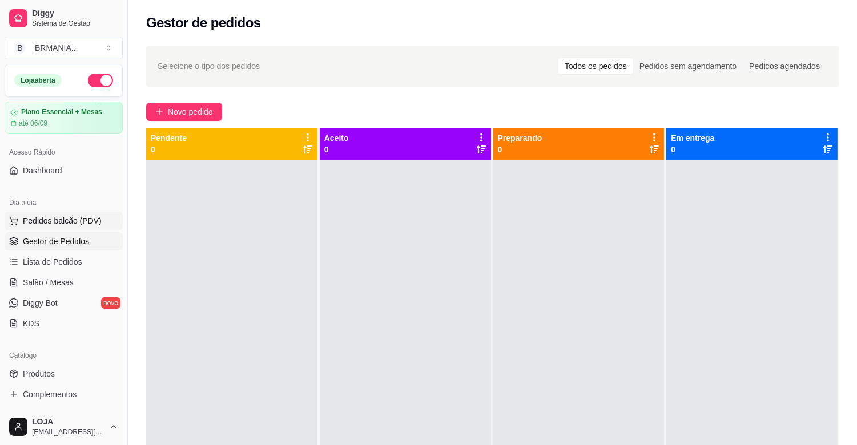
click at [70, 220] on span "Pedidos balcão (PDV)" at bounding box center [62, 220] width 79 height 11
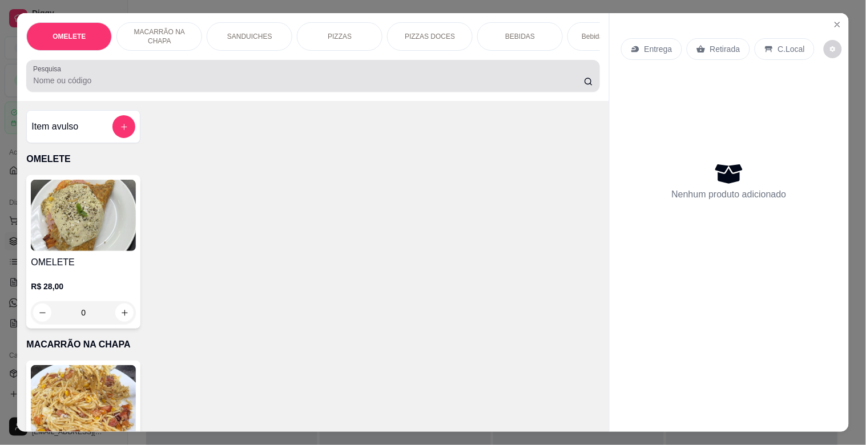
click at [137, 86] on input "Pesquisa" at bounding box center [308, 80] width 551 height 11
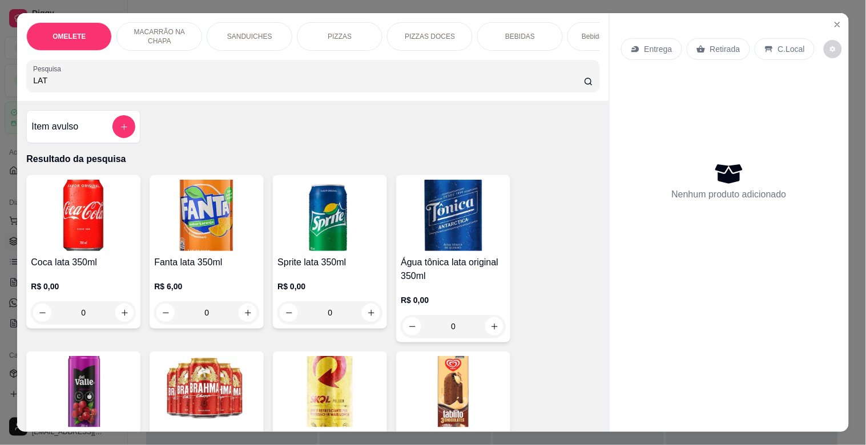
type input "LAT"
click at [179, 380] on img at bounding box center [206, 391] width 105 height 71
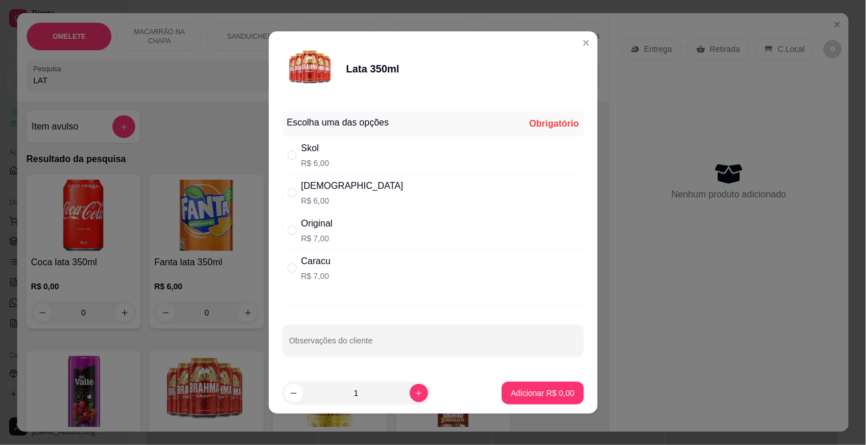
click at [351, 202] on div "Brahma R$ 6,00" at bounding box center [433, 193] width 301 height 38
radio input "true"
click at [518, 392] on p "Adicionar R$ 6,00" at bounding box center [543, 393] width 62 height 11
type input "1"
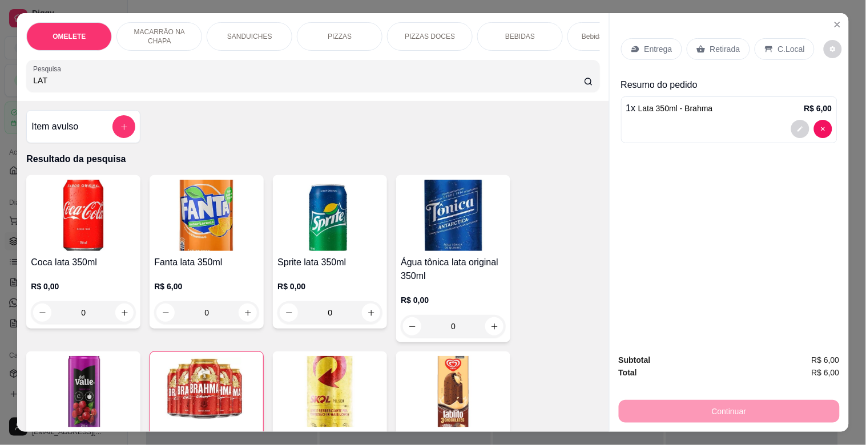
click at [743, 38] on div "Entrega Retirada C.Local" at bounding box center [718, 49] width 194 height 22
click at [704, 46] on div "Retirada" at bounding box center [718, 49] width 63 height 22
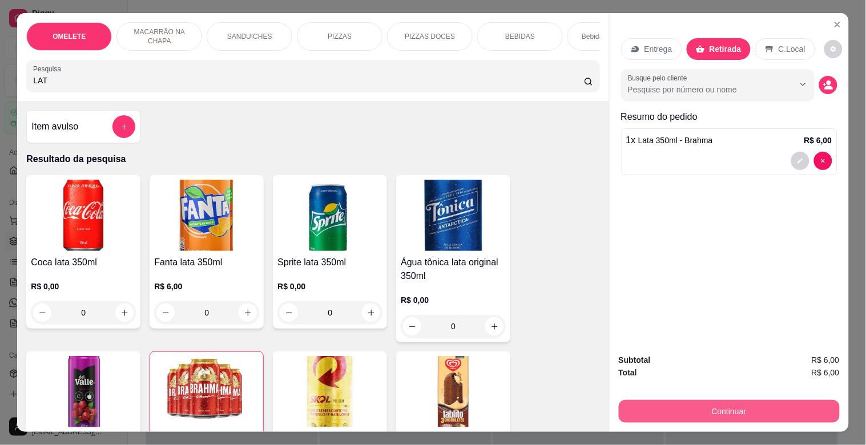
click at [714, 402] on button "Continuar" at bounding box center [729, 411] width 221 height 23
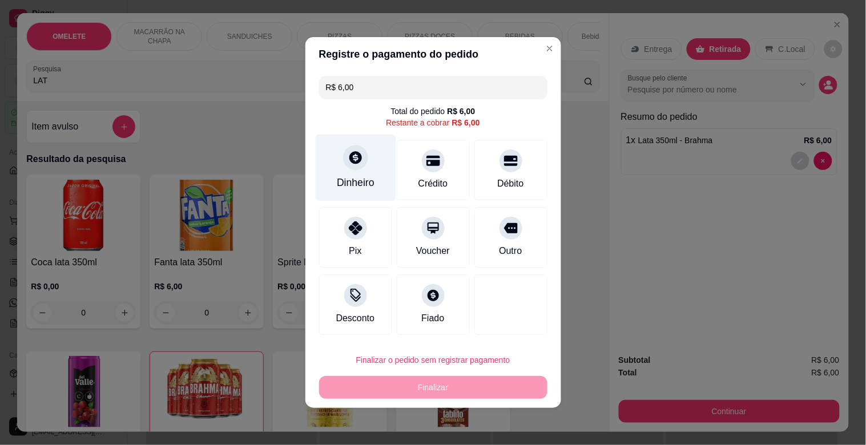
click at [357, 184] on div "Dinheiro" at bounding box center [356, 182] width 38 height 15
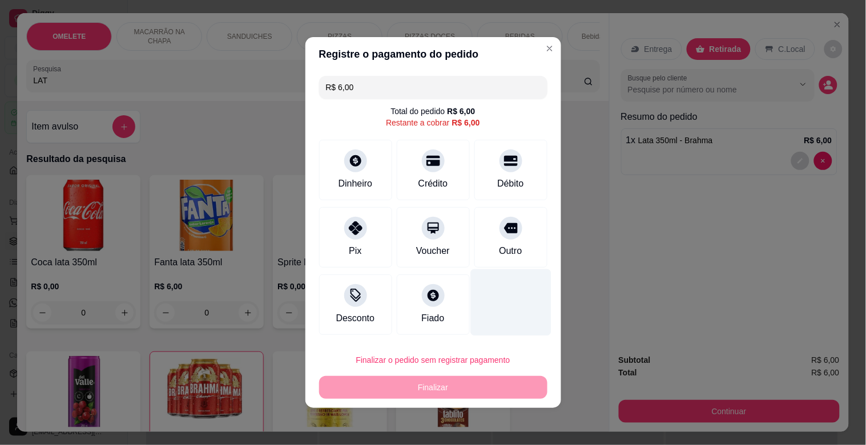
type input "R$ 0,00"
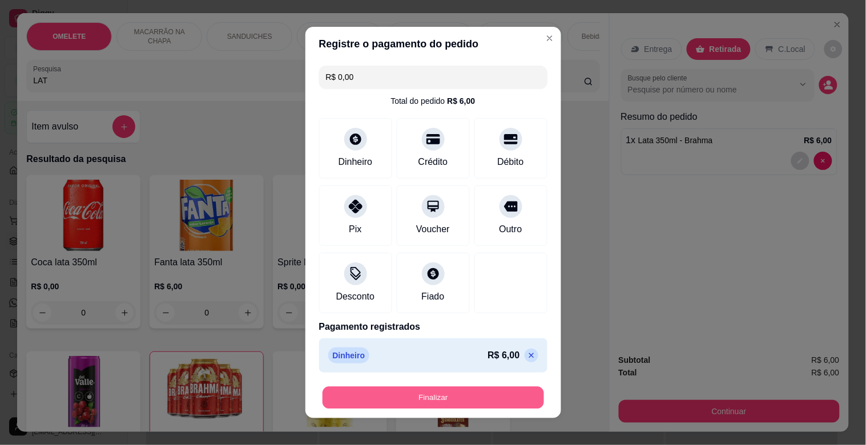
click at [467, 396] on button "Finalizar" at bounding box center [434, 398] width 222 height 22
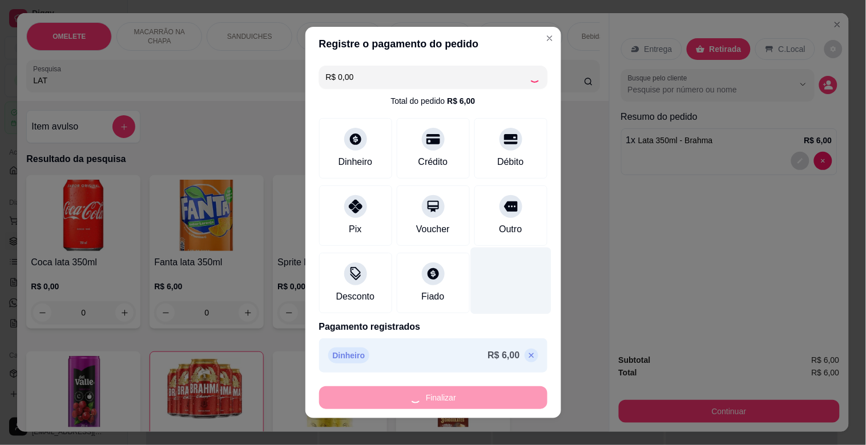
type input "0"
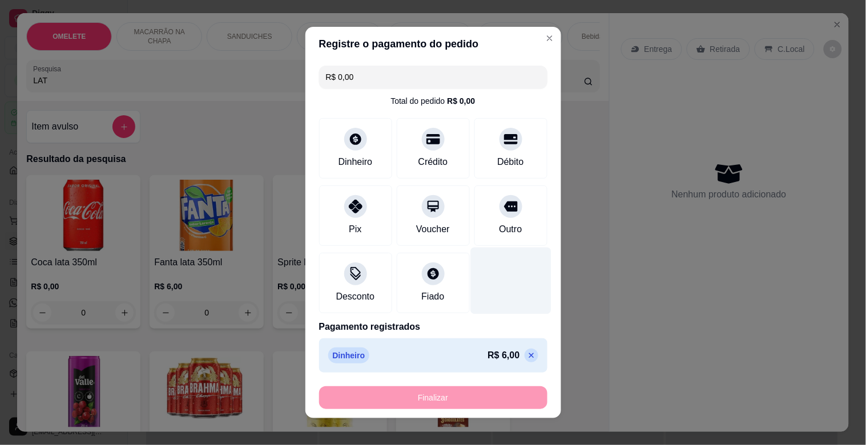
type input "-R$ 6,00"
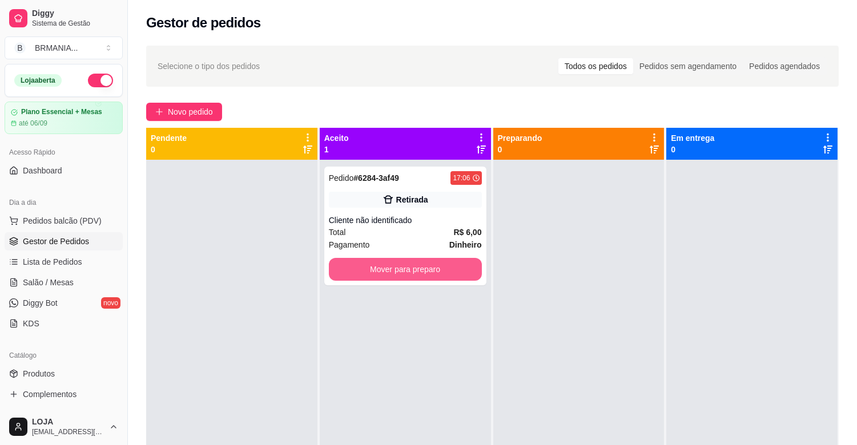
click at [447, 272] on button "Mover para preparo" at bounding box center [405, 269] width 153 height 23
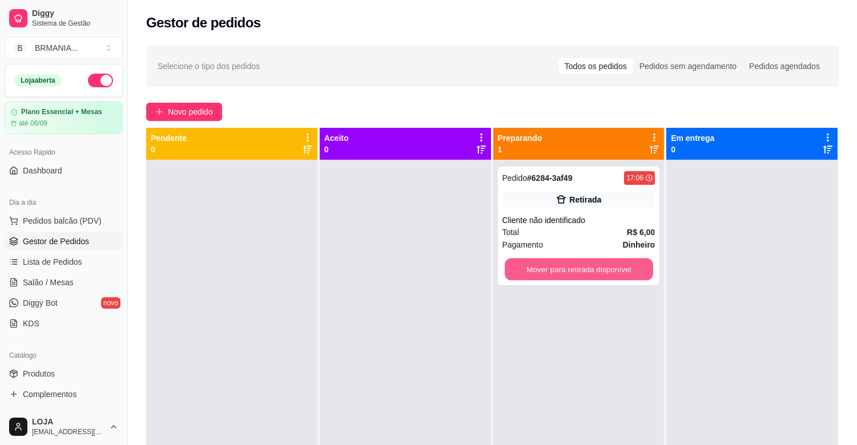
click at [569, 271] on button "Mover para retirada disponível" at bounding box center [579, 270] width 148 height 22
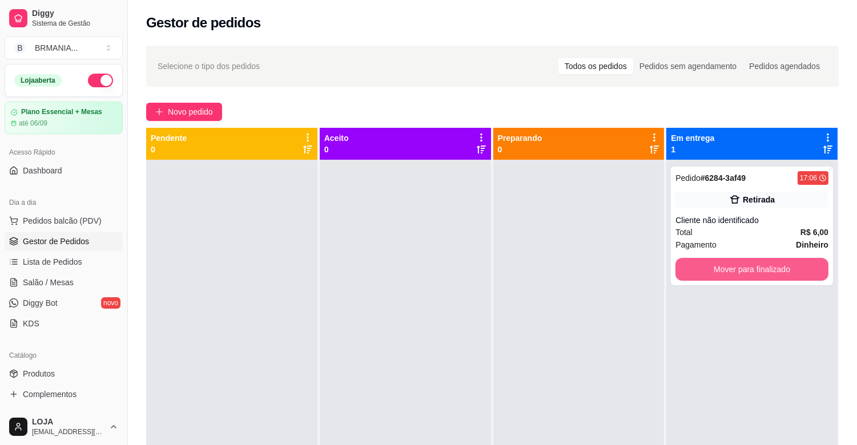
click at [774, 269] on button "Mover para finalizado" at bounding box center [752, 269] width 153 height 23
